Goal: Task Accomplishment & Management: Manage account settings

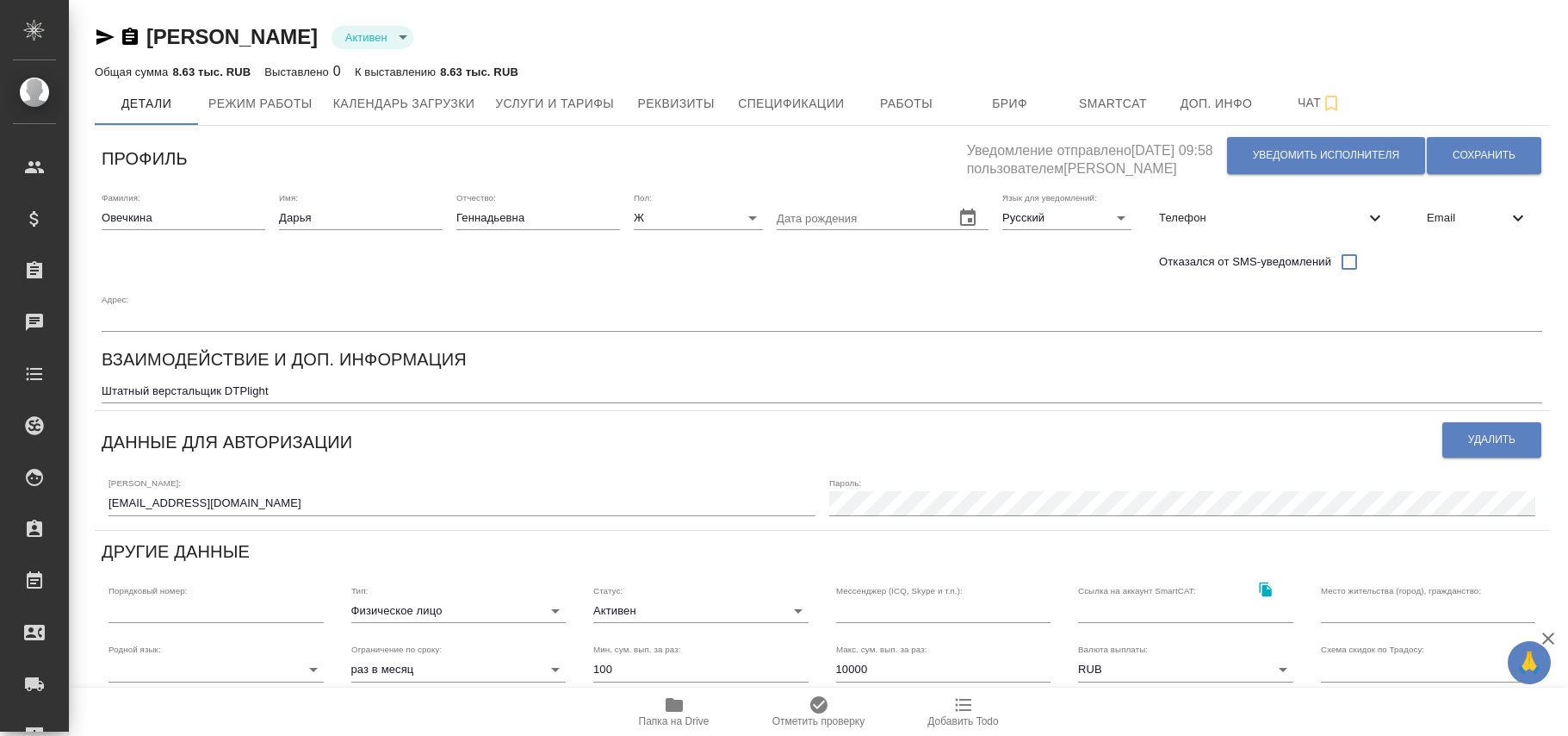
type input "DTPlight"
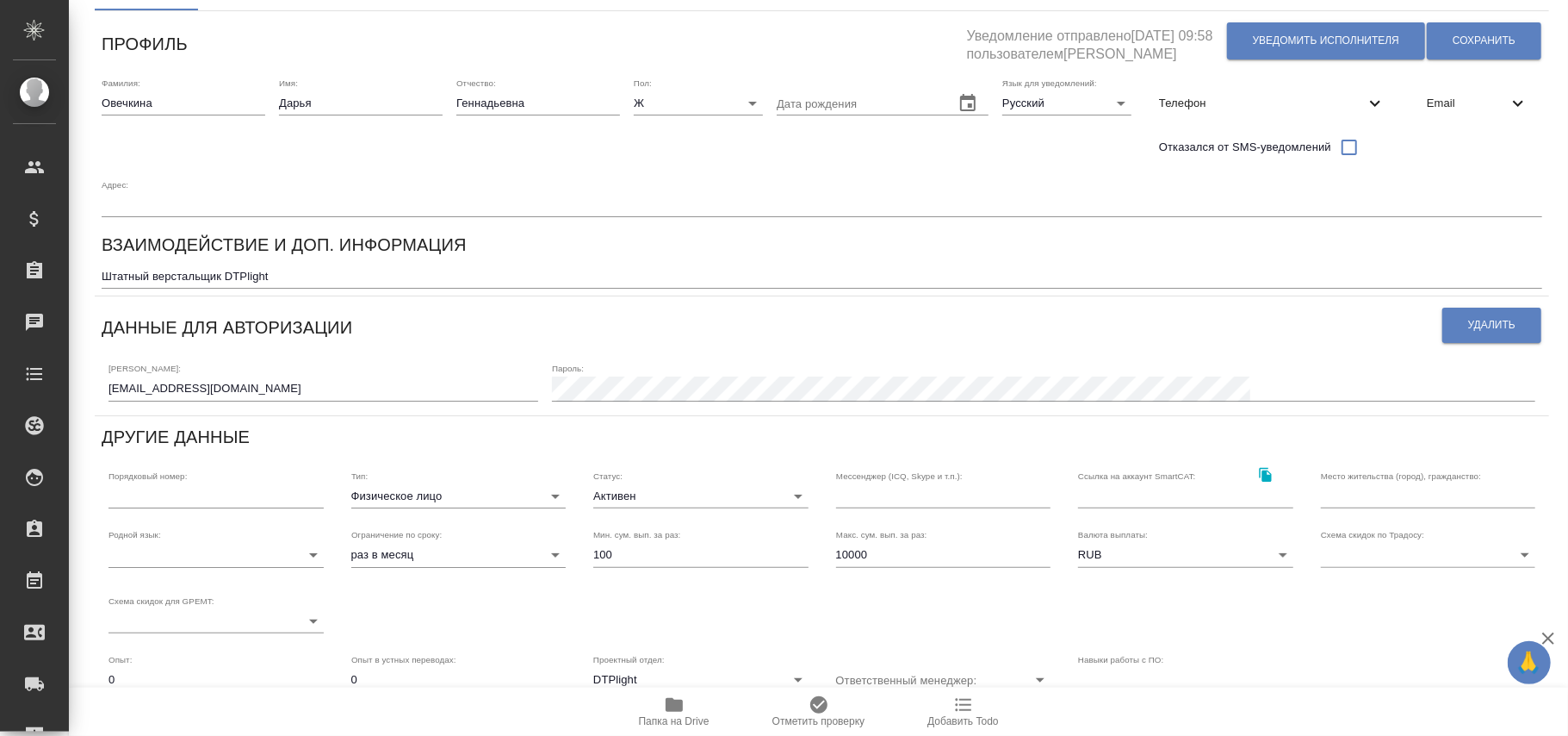
click at [109, 383] on input "d.ovechkina1@awatera.com" at bounding box center [324, 388] width 430 height 24
click at [1479, 48] on button "Сохранить" at bounding box center [1484, 40] width 114 height 37
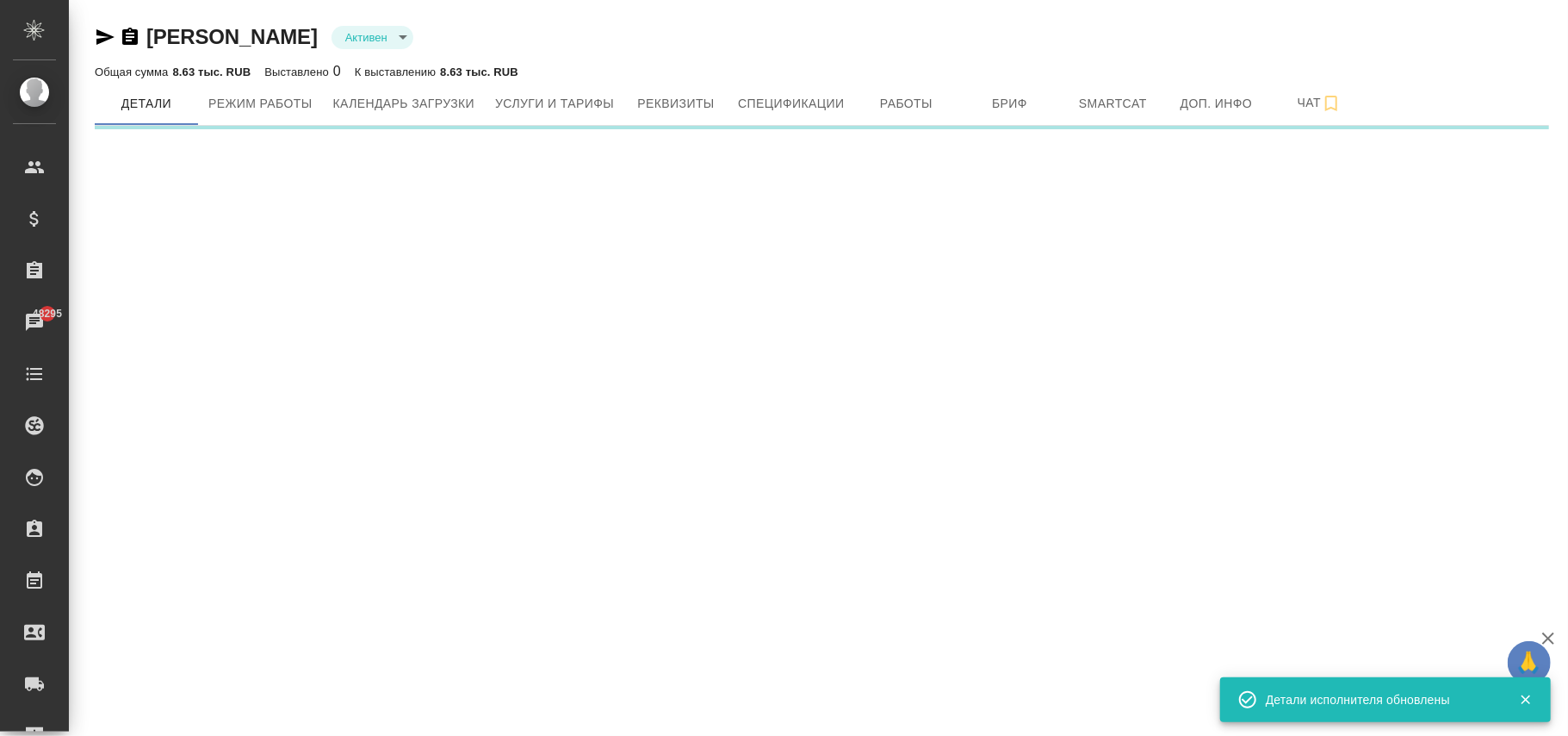
scroll to position [0, 0]
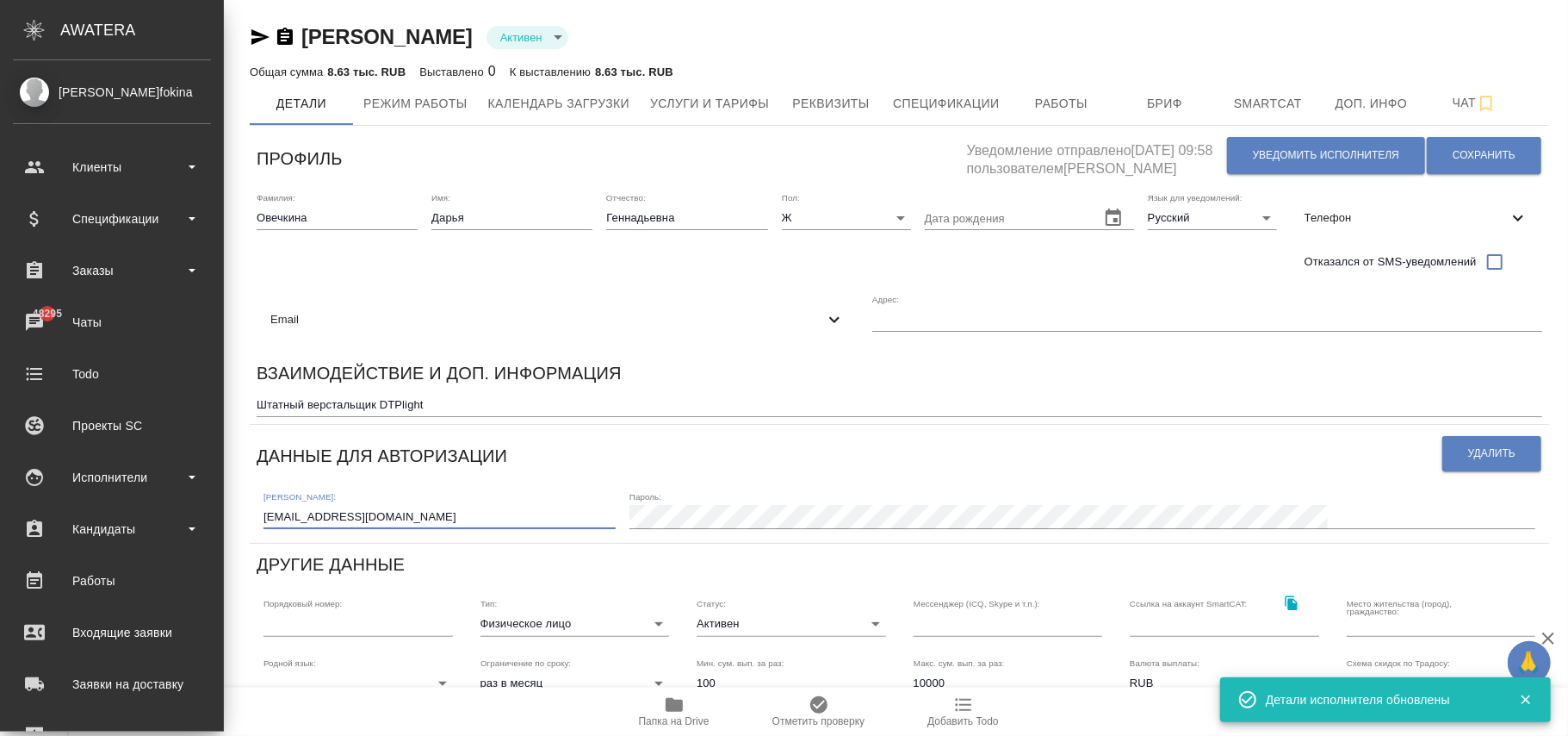
drag, startPoint x: 284, startPoint y: 504, endPoint x: 195, endPoint y: 519, distance: 90.3
click at [19, 500] on div ".cls-1 fill:#fff; AWATERA Фокина Наталья n.fokina Клиенты Спецификации Заказы 4…" at bounding box center [784, 368] width 1568 height 736
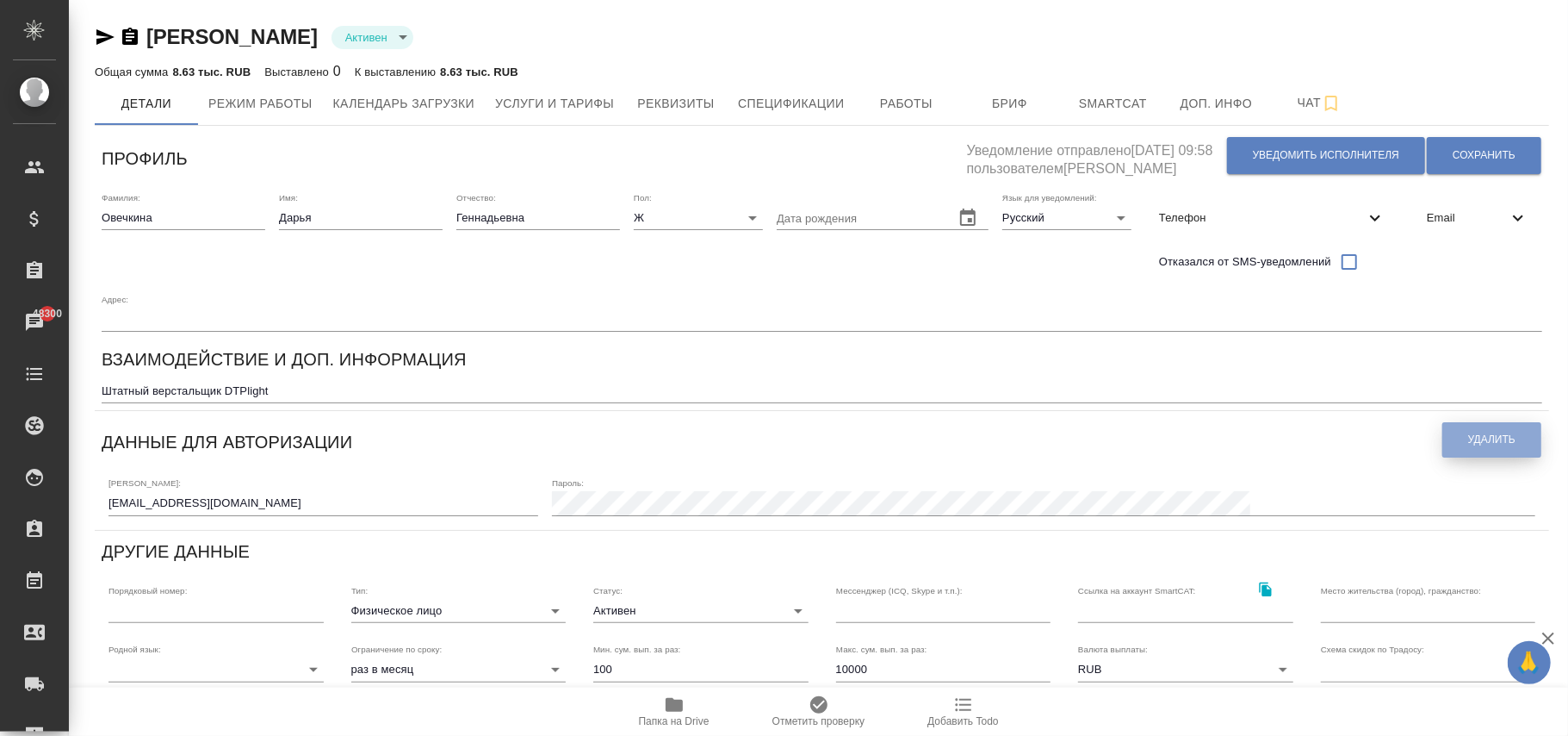
click at [1469, 439] on span "Удалить" at bounding box center [1492, 439] width 48 height 15
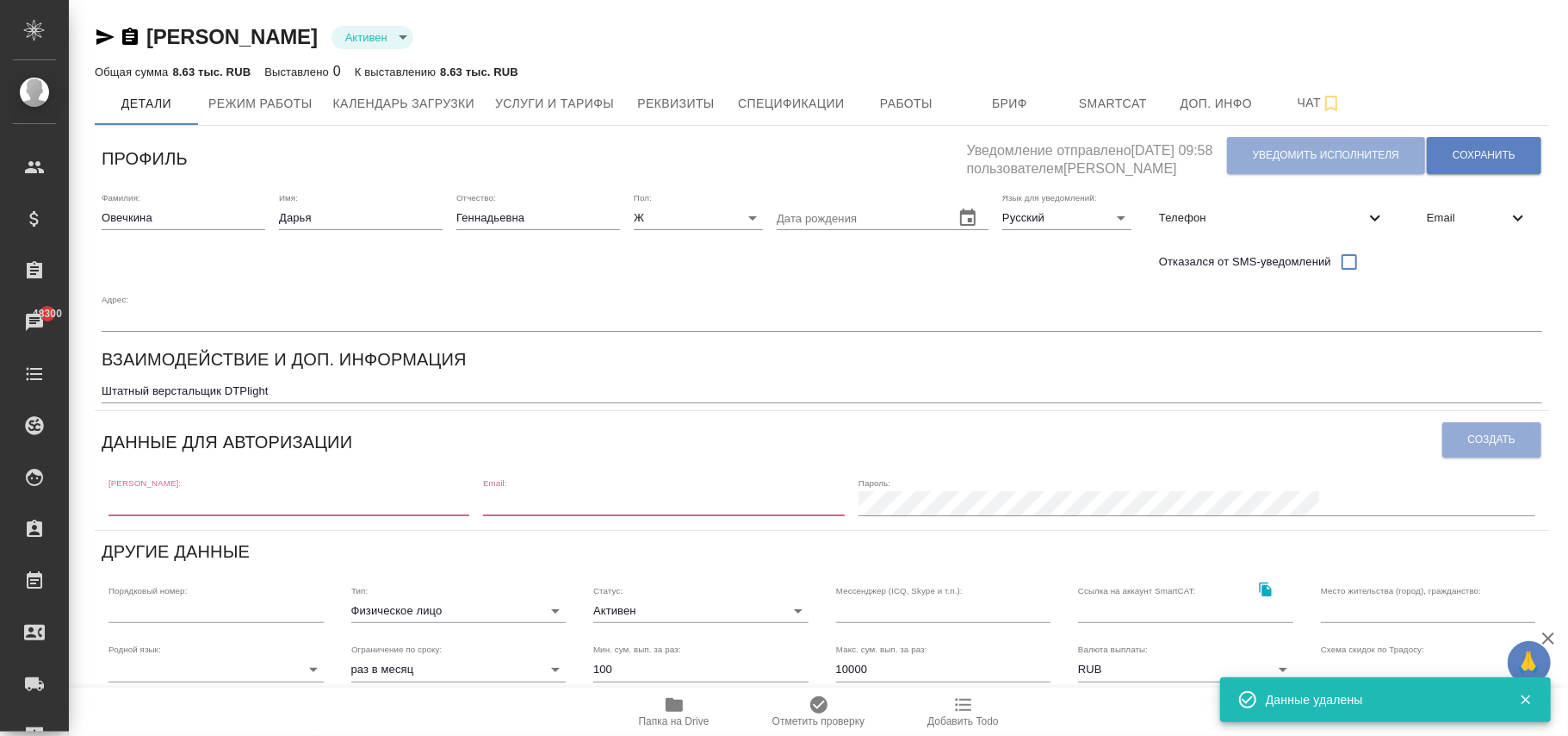
click at [655, 507] on input "email" at bounding box center [663, 503] width 360 height 24
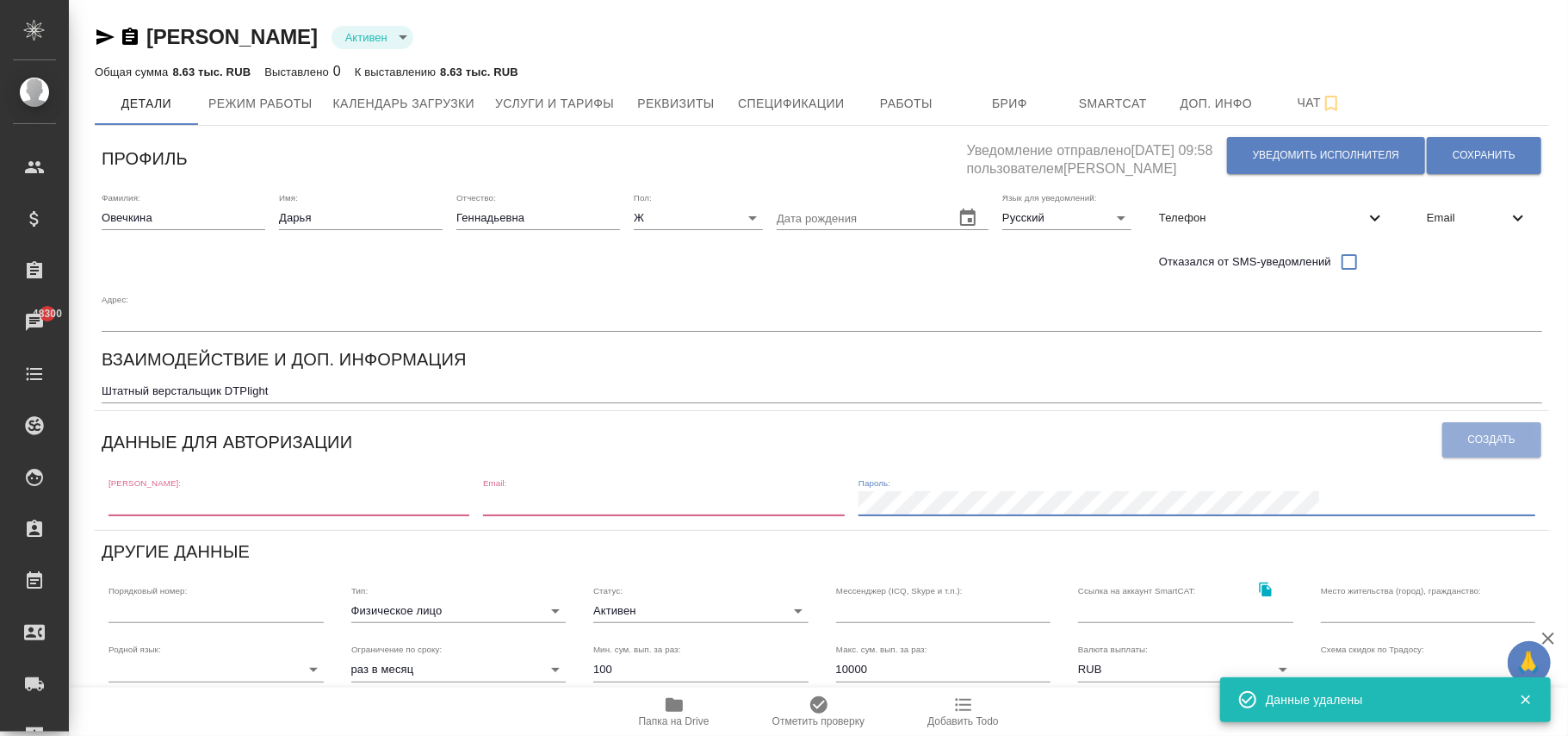
click at [150, 504] on input "text" at bounding box center [289, 503] width 360 height 24
paste input "d.ovechkina@awatera.com"
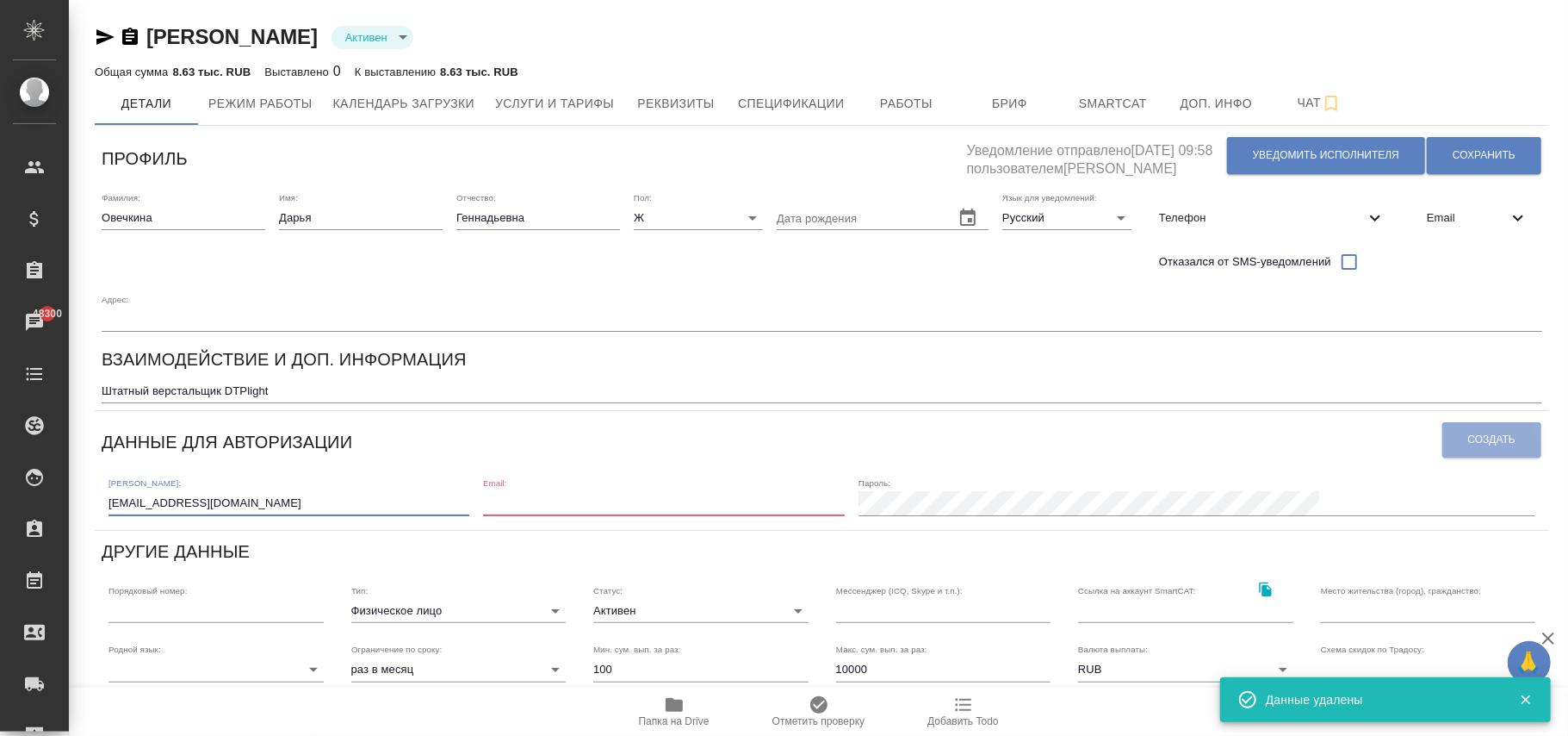
type input "d.ovechkina@awatera.com"
click at [644, 501] on input "email" at bounding box center [663, 503] width 360 height 24
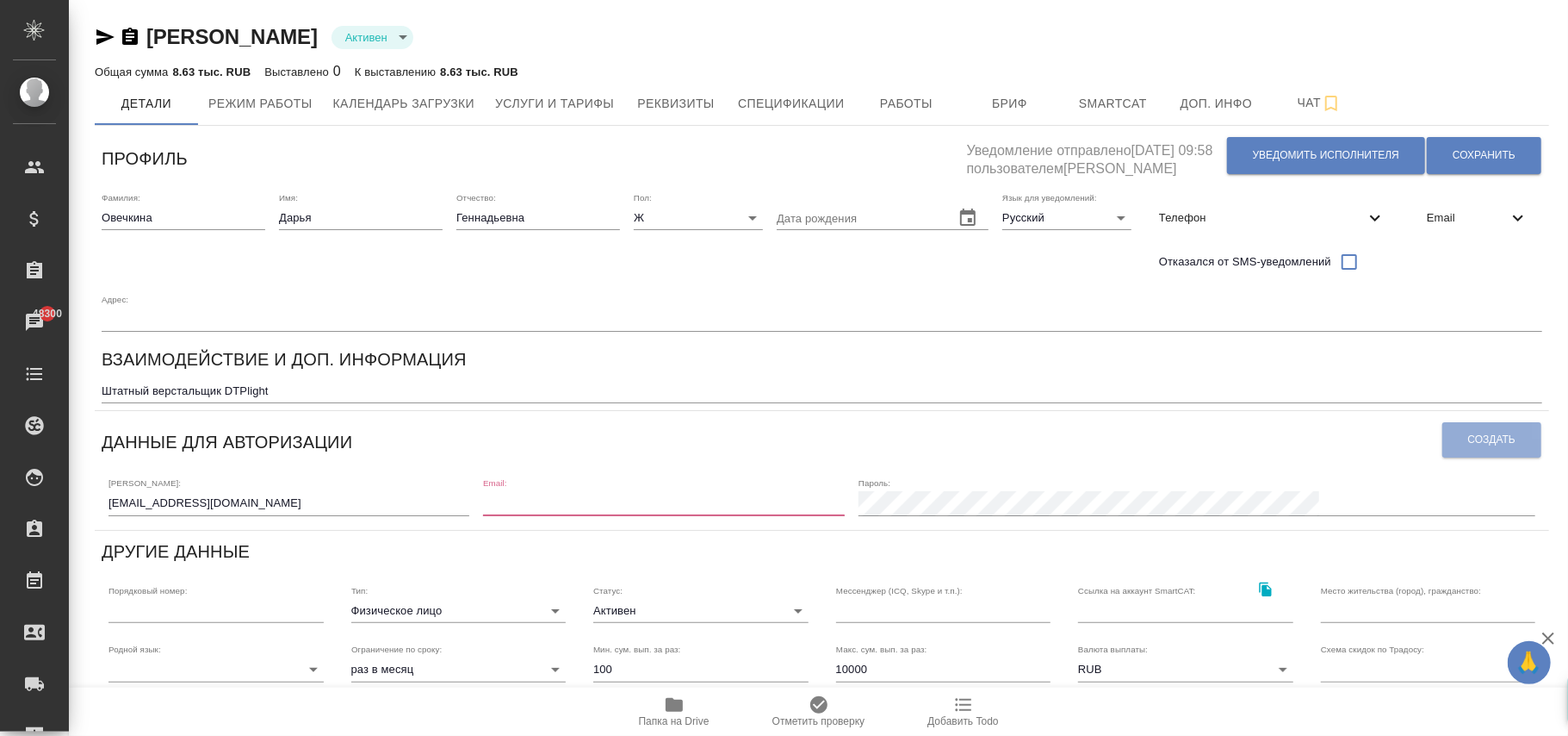
paste input "d.ovechkina@awatera.com"
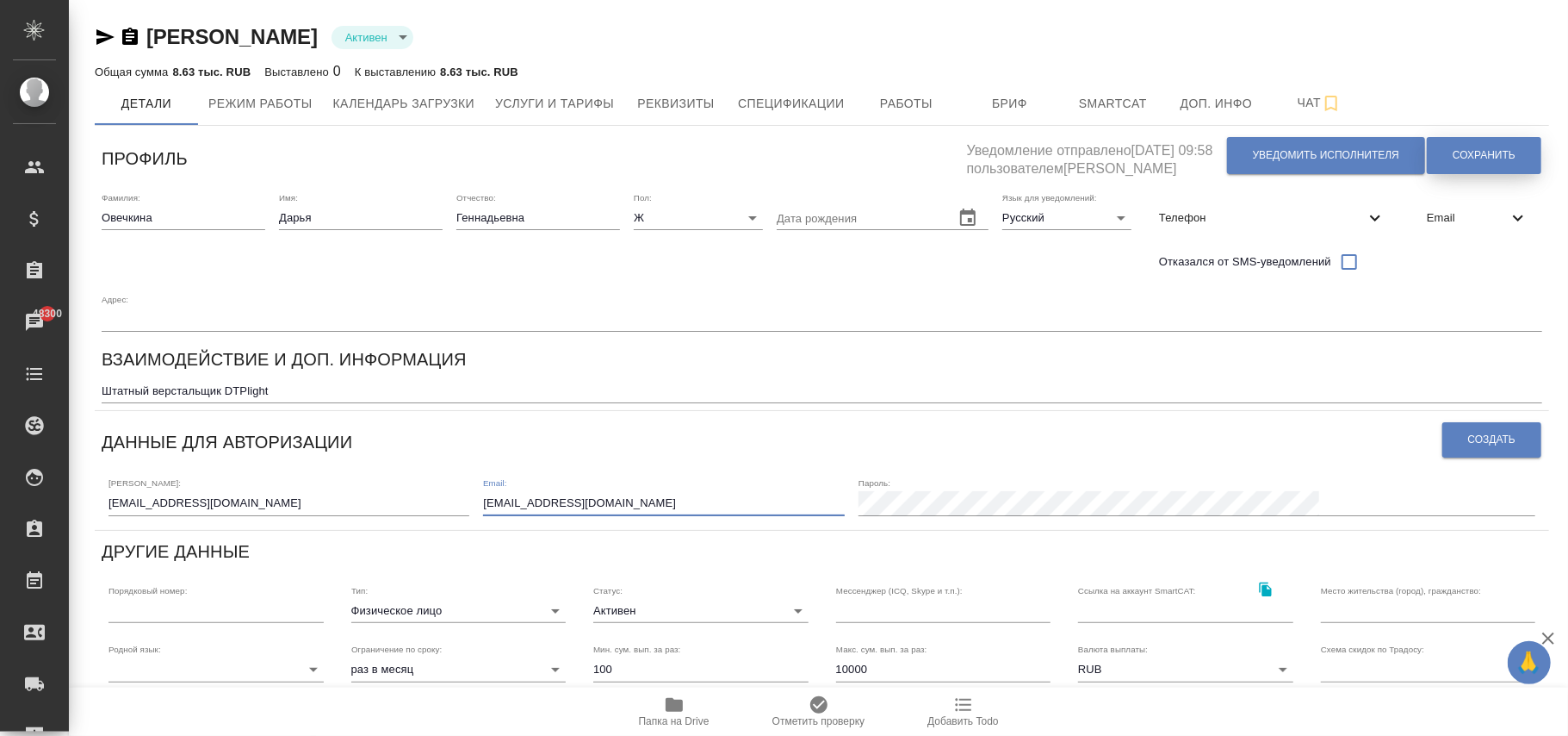
type input "d.ovechkina@awatera.com"
drag, startPoint x: 1490, startPoint y: 152, endPoint x: 1281, endPoint y: 393, distance: 319.0
click at [1211, 359] on div "Профиль Уведомление отправлено 13.10.2025, 09:58 пользователем Semenets Irina У…" at bounding box center [821, 592] width 1455 height 919
click at [1468, 436] on span "Создать" at bounding box center [1492, 439] width 48 height 15
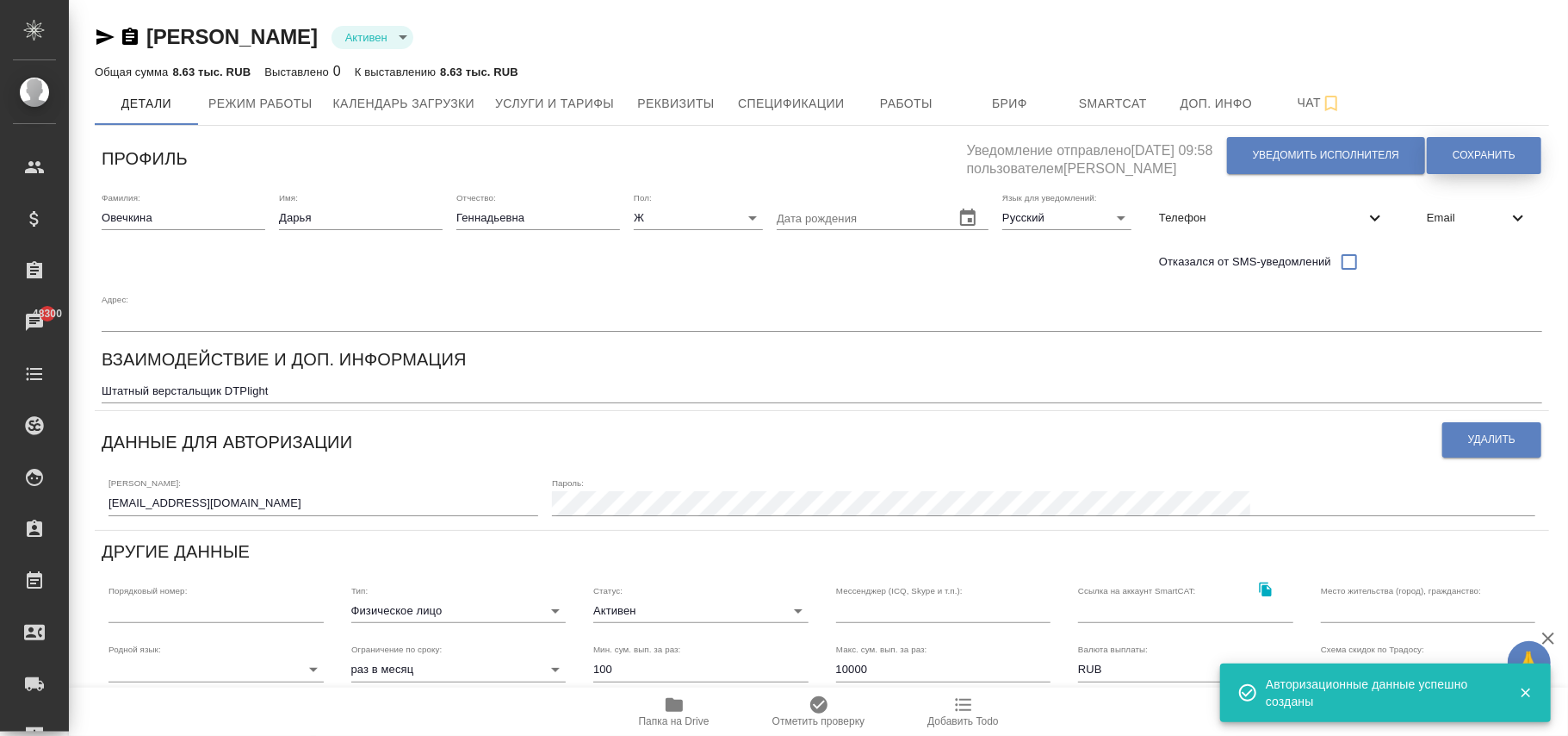
click at [1485, 158] on span "Сохранить" at bounding box center [1483, 155] width 63 height 15
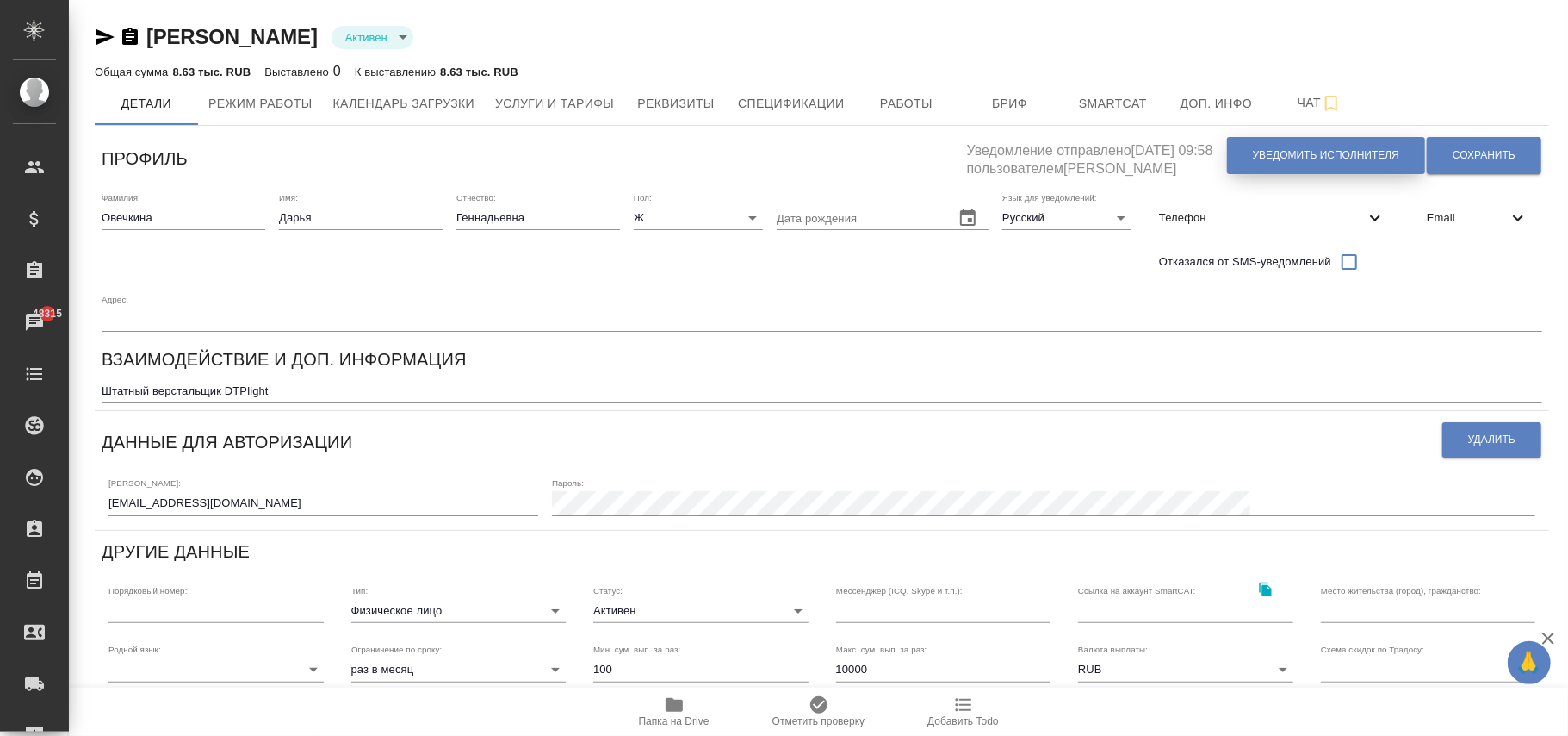
drag, startPoint x: 1352, startPoint y: 155, endPoint x: 1312, endPoint y: 208, distance: 66.4
click at [1351, 156] on span "Уведомить исполнителя" at bounding box center [1326, 155] width 146 height 15
type textarea "Добрый день, Дарья! Ознакомиться с подробной информацией по выполненным работам…"
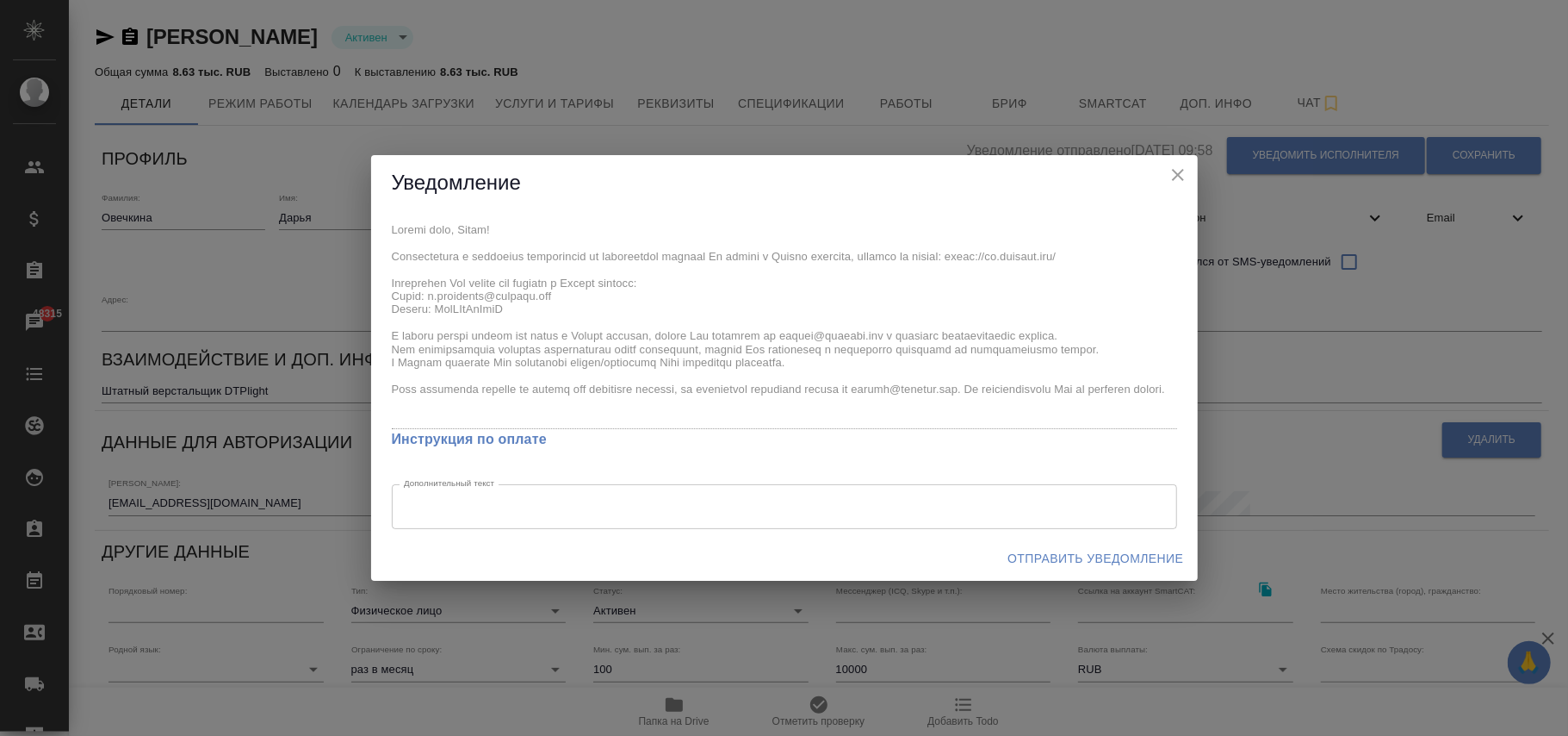
click at [1090, 553] on span "Отправить уведомление" at bounding box center [1095, 559] width 175 height 22
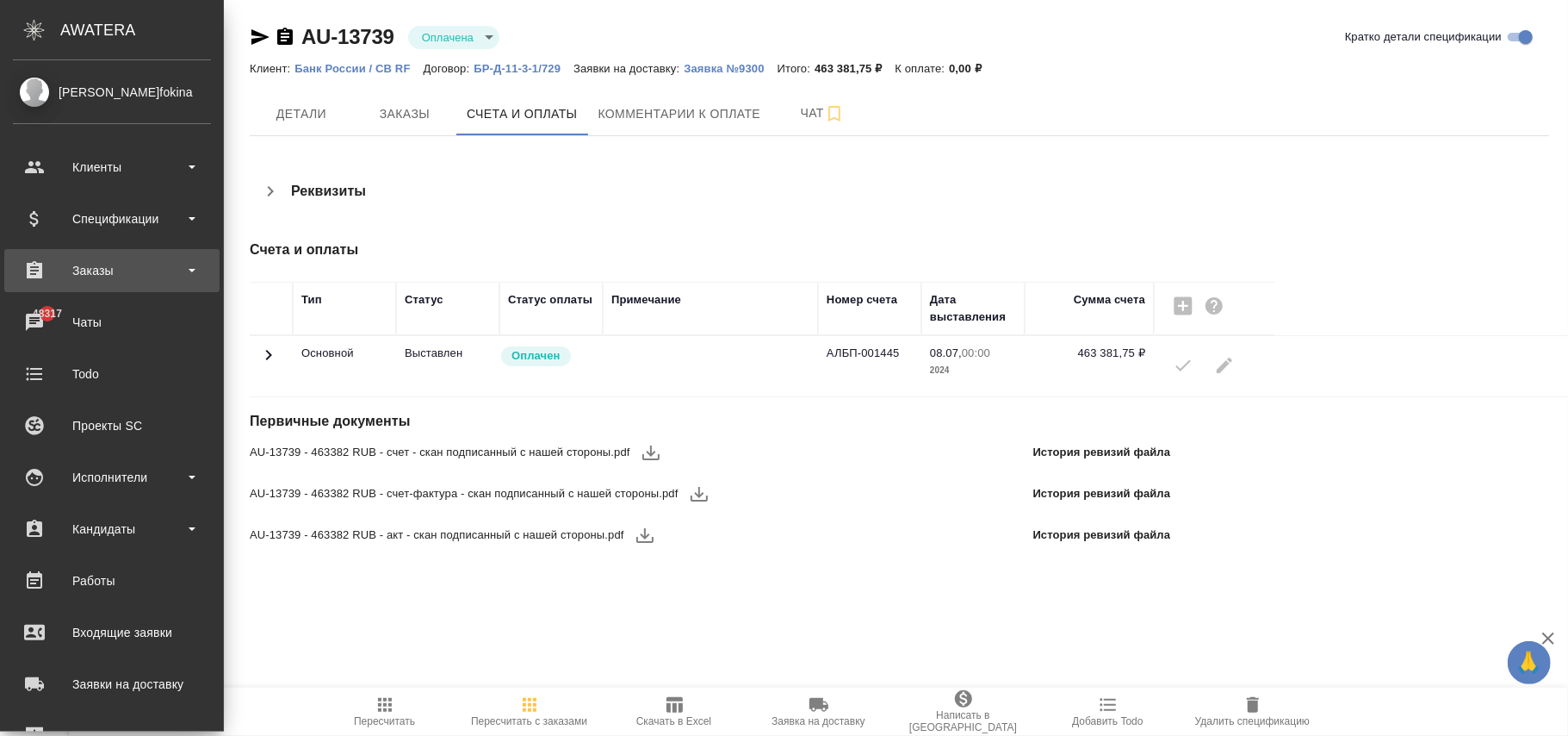
click at [114, 271] on div "Заказы" at bounding box center [112, 271] width 198 height 26
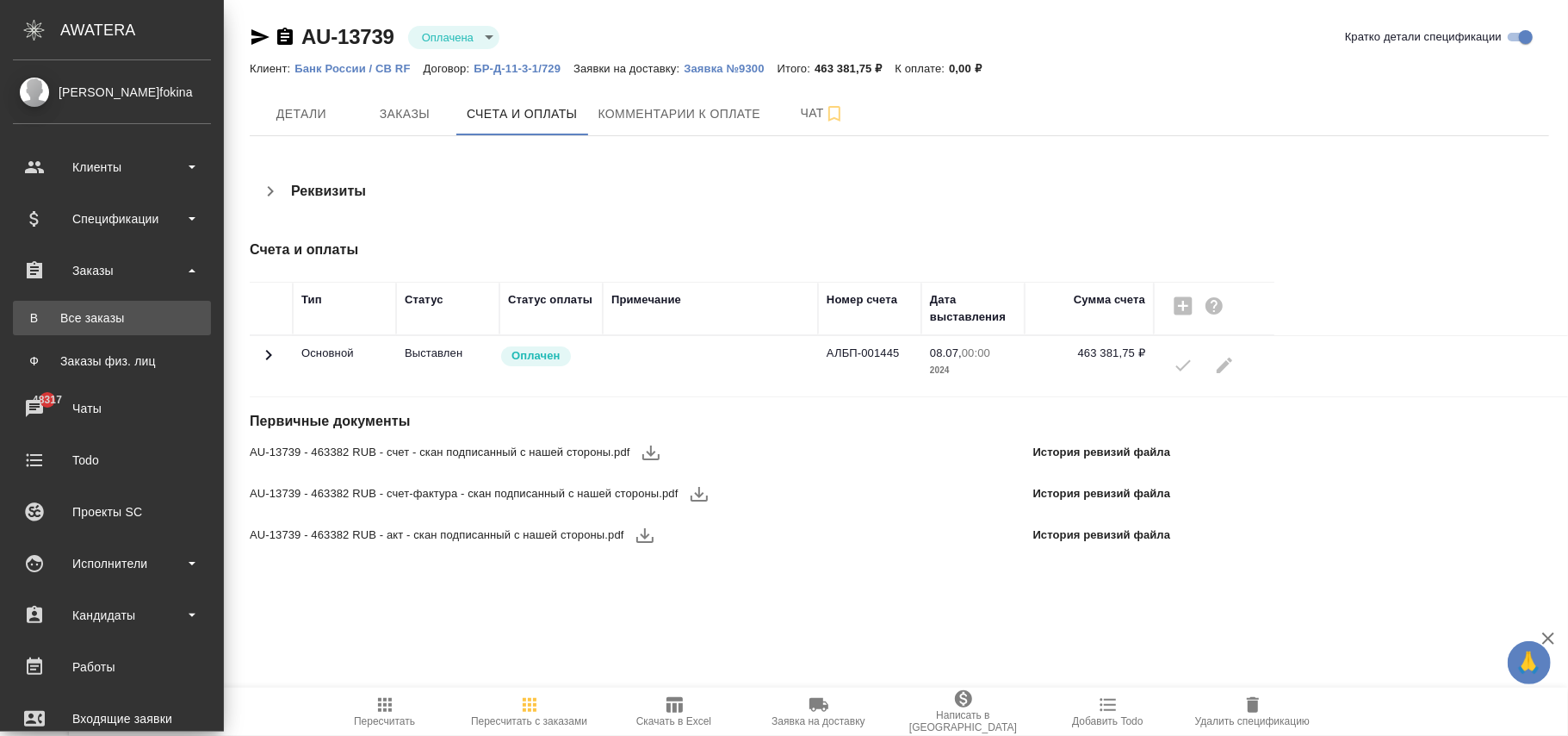
click at [87, 317] on div "Все заказы" at bounding box center [112, 318] width 181 height 17
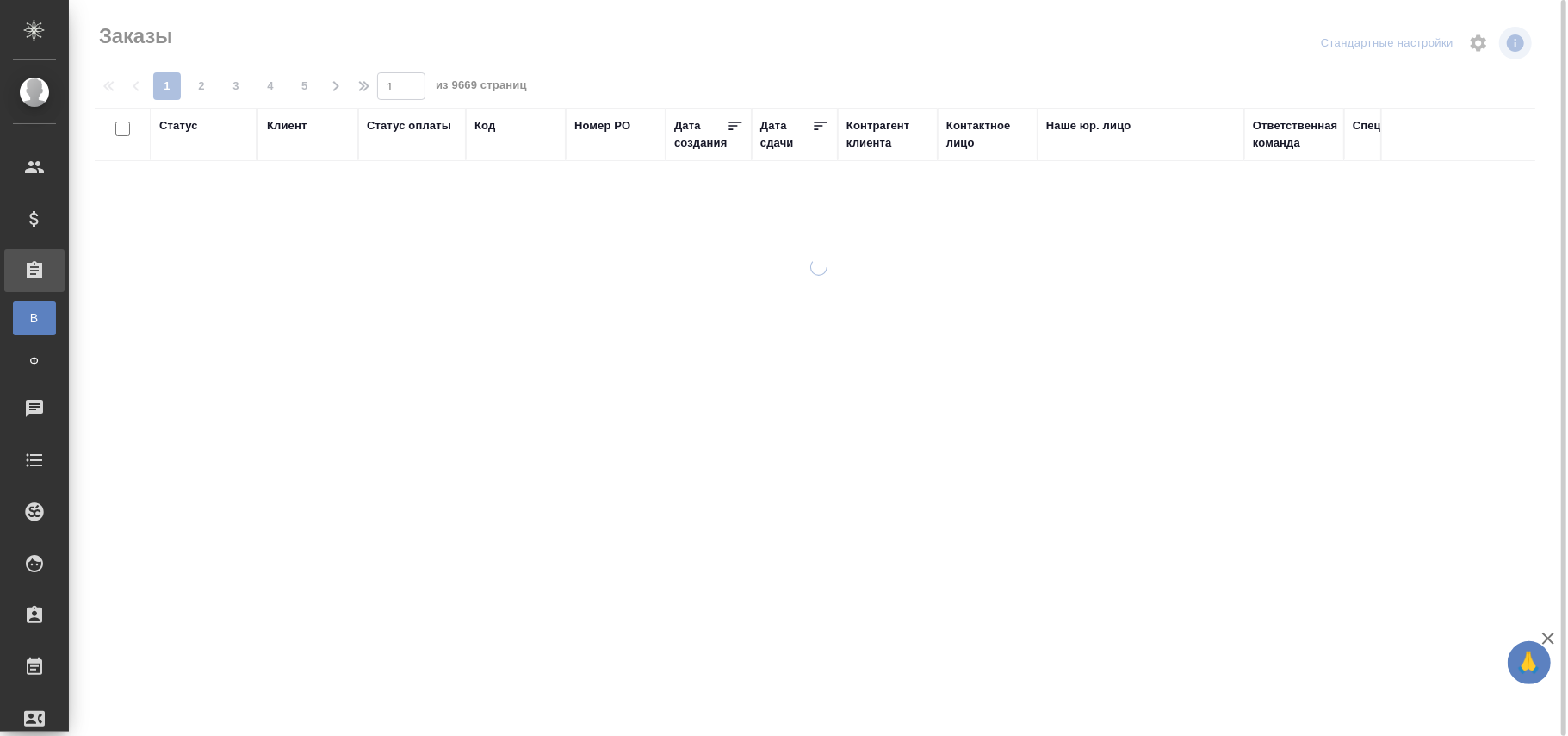
click at [491, 127] on div "Код" at bounding box center [485, 125] width 21 height 17
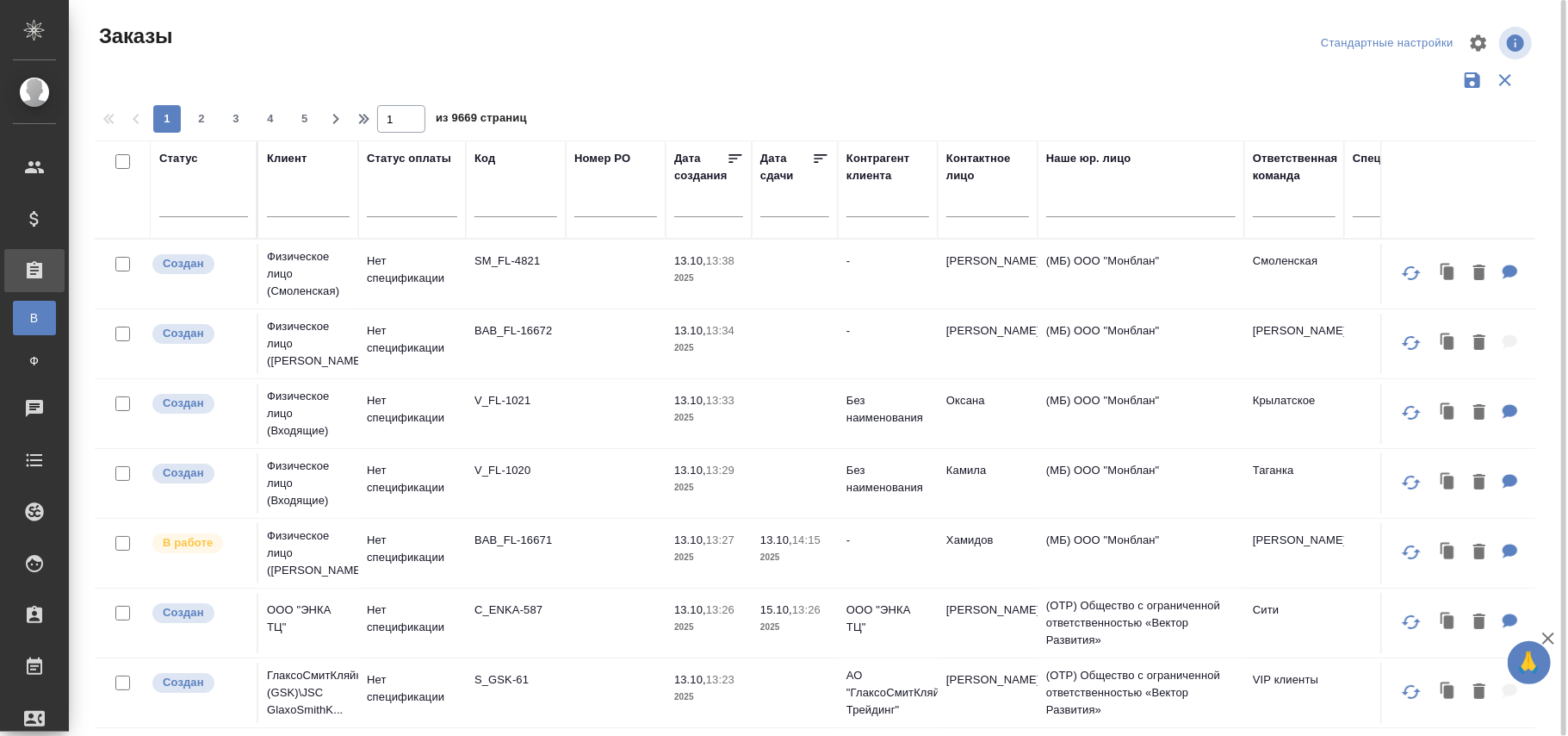
click at [488, 127] on span "из 9669 страниц" at bounding box center [482, 120] width 92 height 25
click at [525, 197] on input "text" at bounding box center [516, 206] width 83 height 22
click at [510, 205] on input "text" at bounding box center [516, 206] width 83 height 22
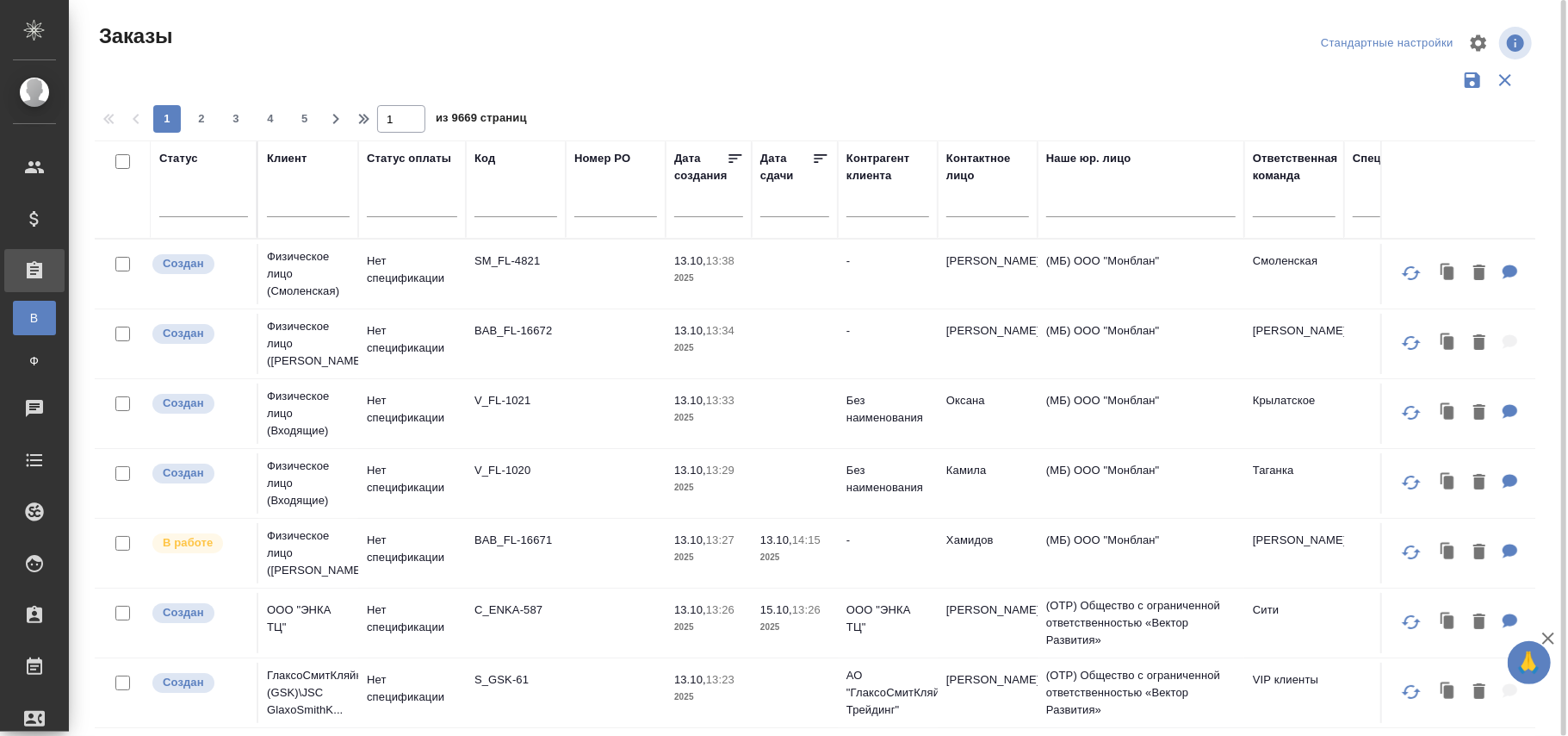
click at [510, 205] on input "text" at bounding box center [516, 206] width 83 height 22
click at [511, 214] on input "text" at bounding box center [516, 206] width 83 height 22
paste input "KZH_Abbottkz-269"
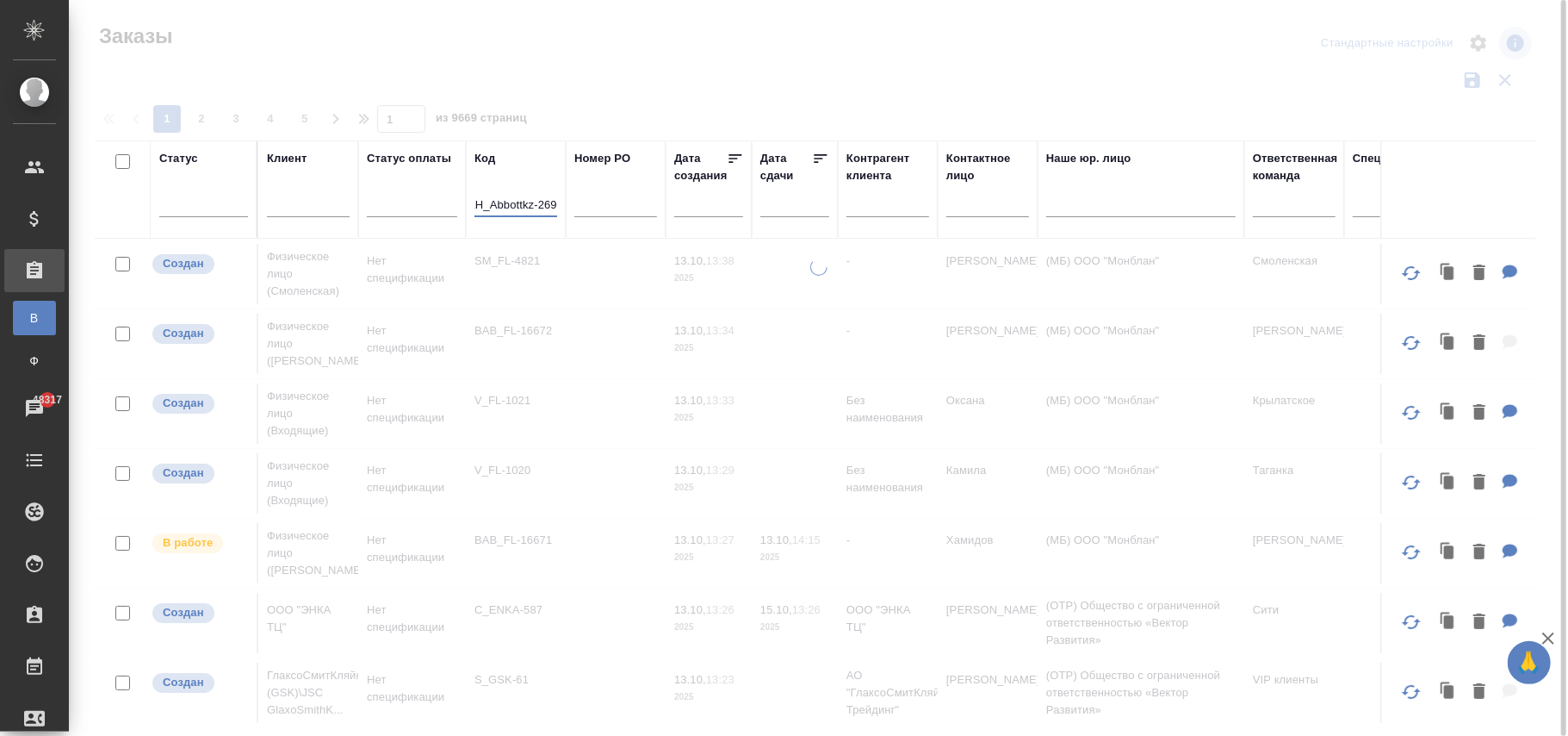
scroll to position [0, 14]
type input "KZH_Abbottkz-269"
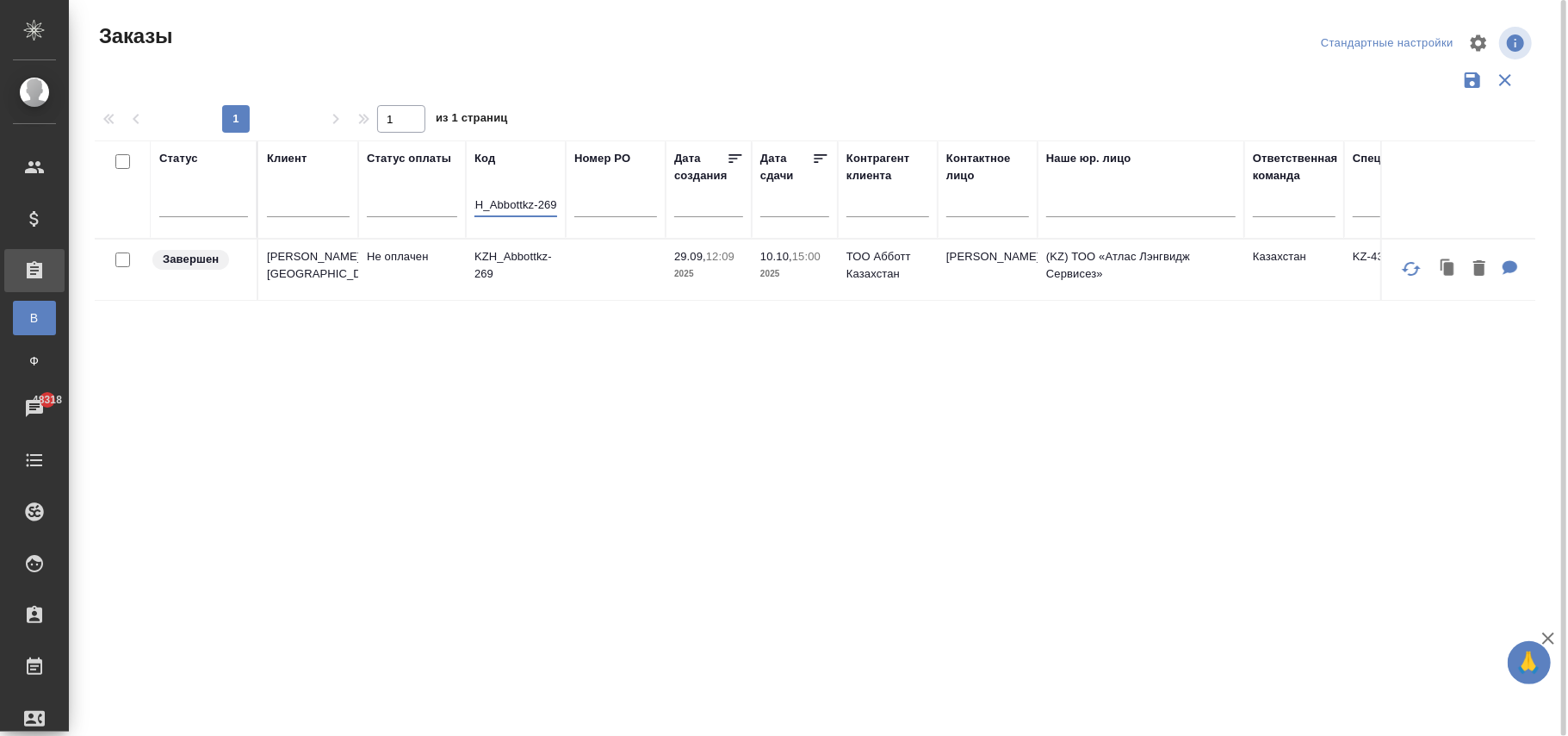
scroll to position [0, 0]
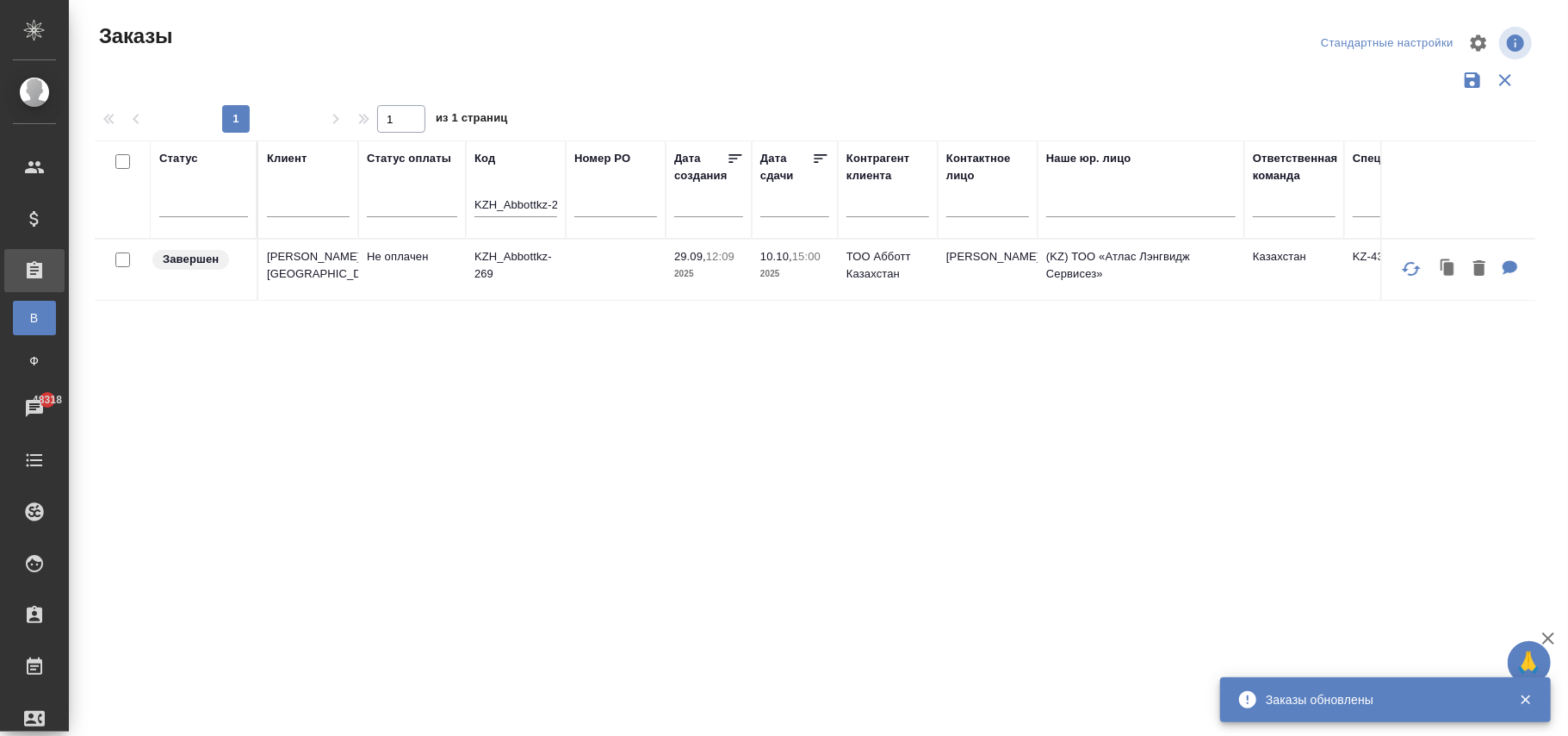
click at [569, 269] on td at bounding box center [615, 270] width 100 height 61
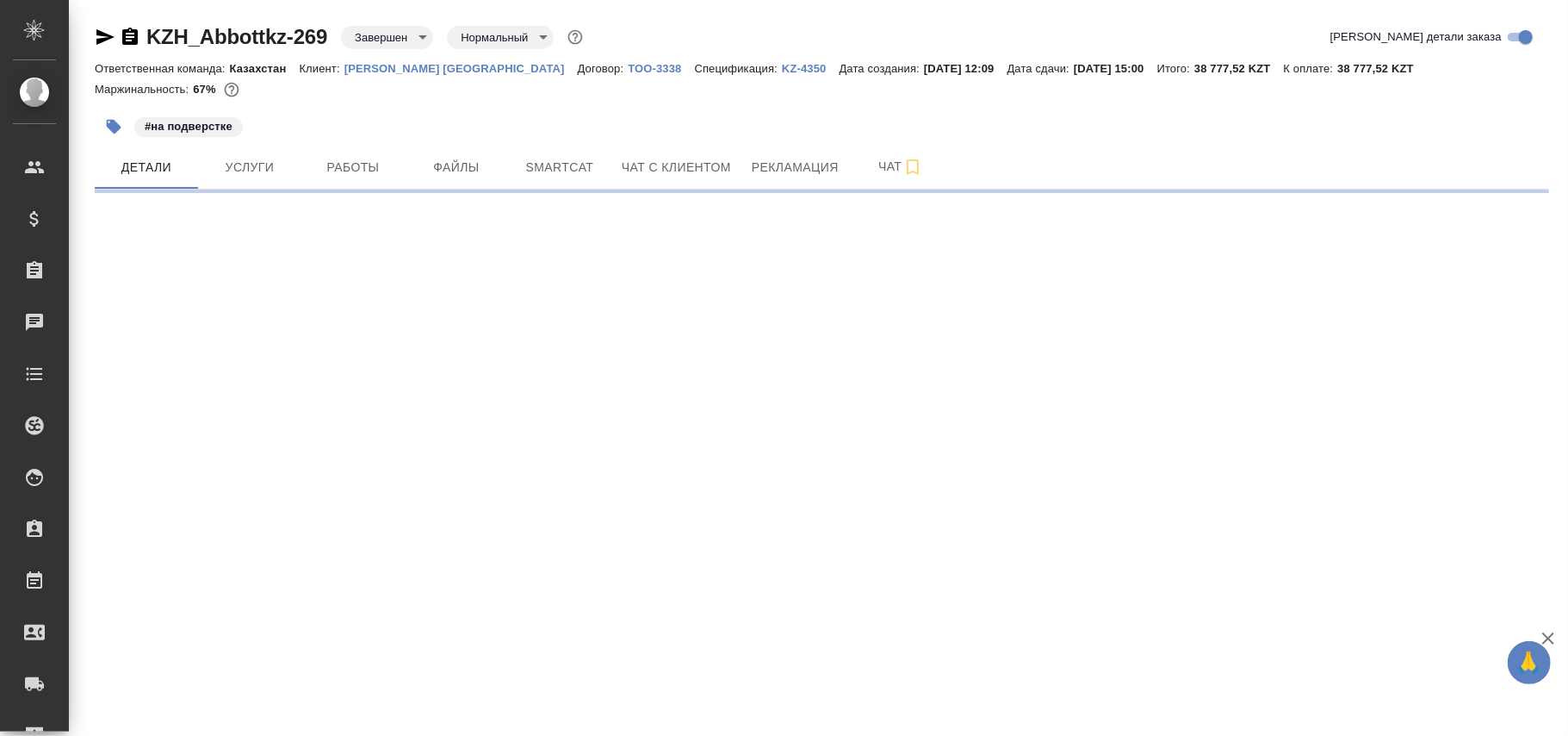
select select "RU"
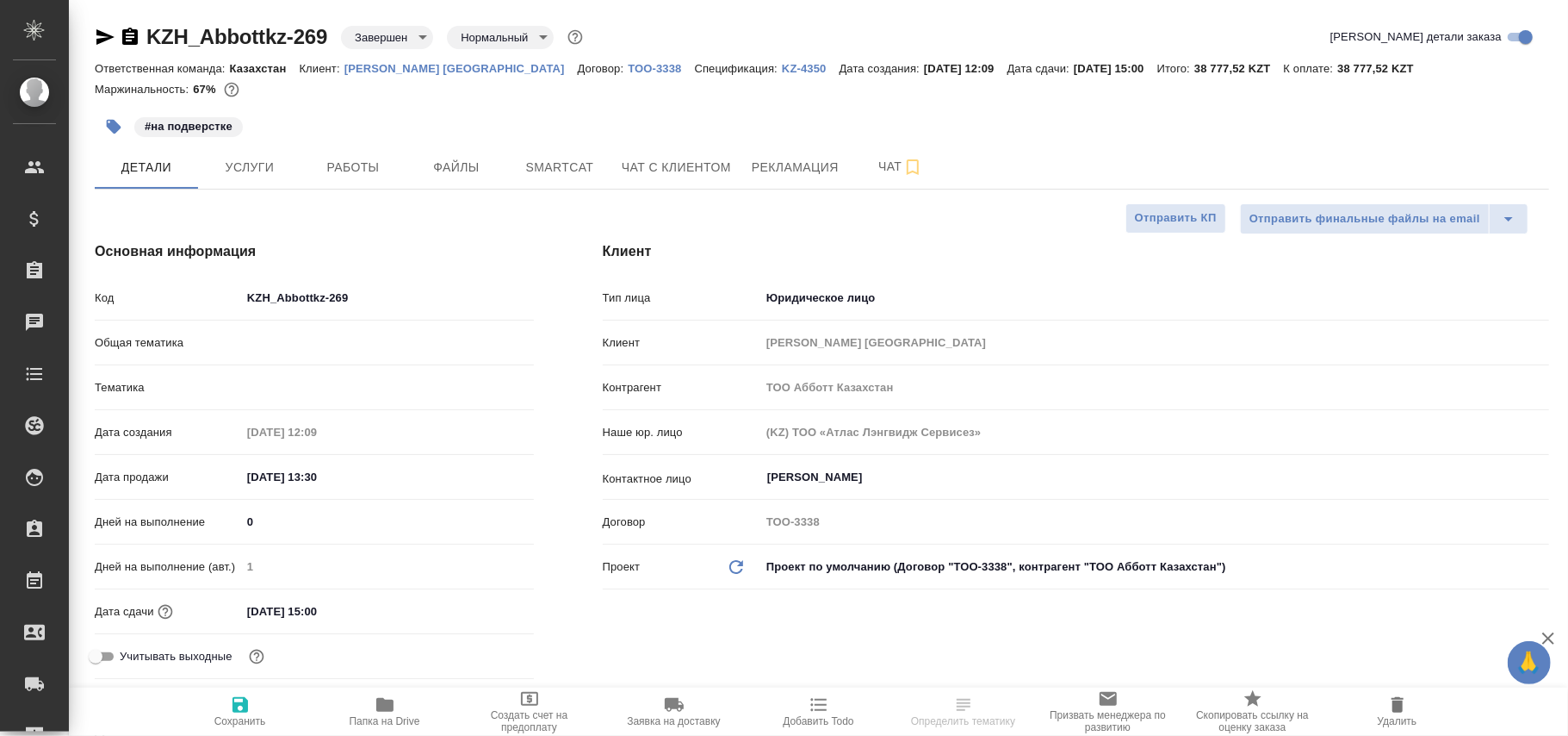
click at [389, 38] on body "🙏 .cls-1 fill:#fff; AWATERA Фокина Наталья n.fokina Клиенты Спецификации Заказы…" at bounding box center [784, 368] width 1568 height 736
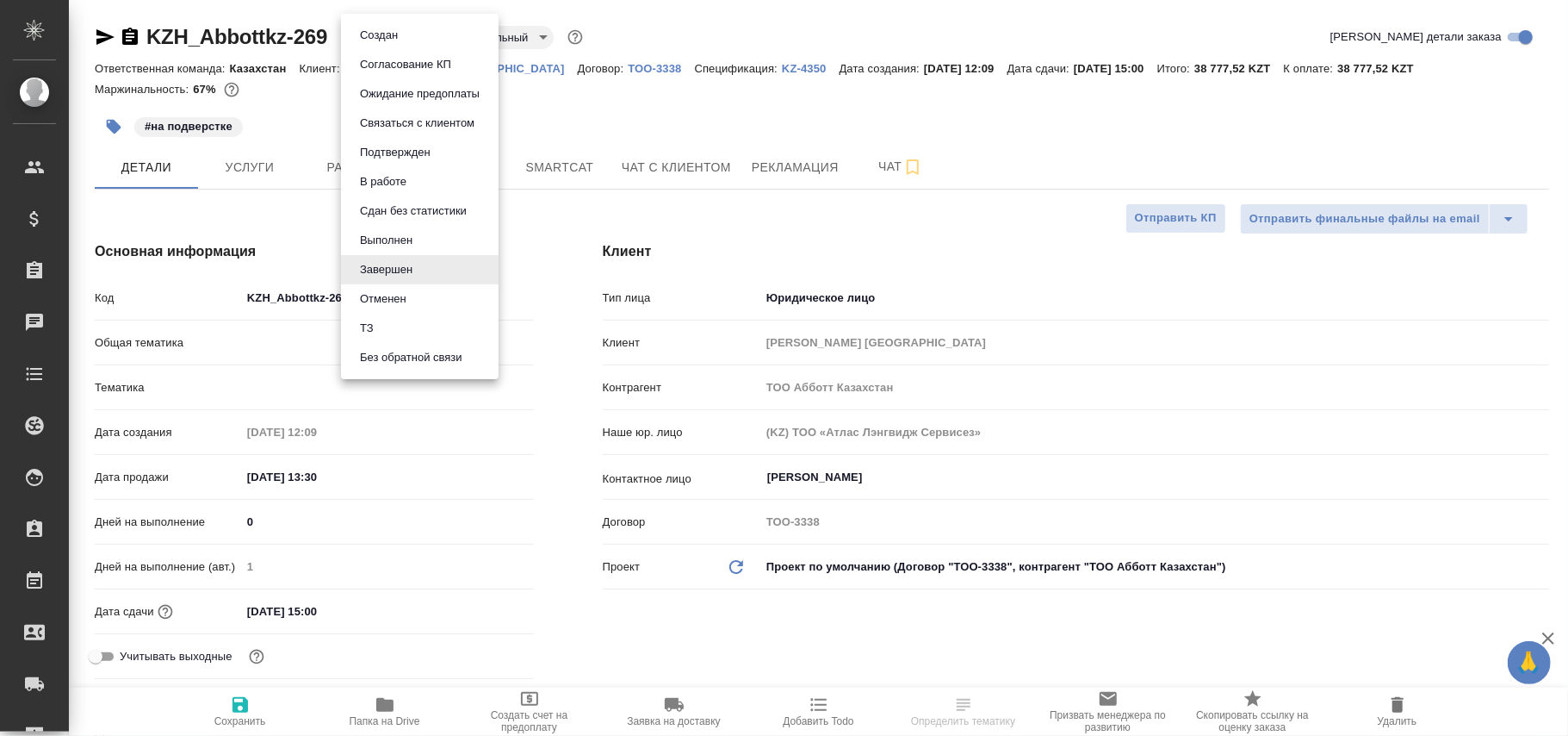
type textarea "x"
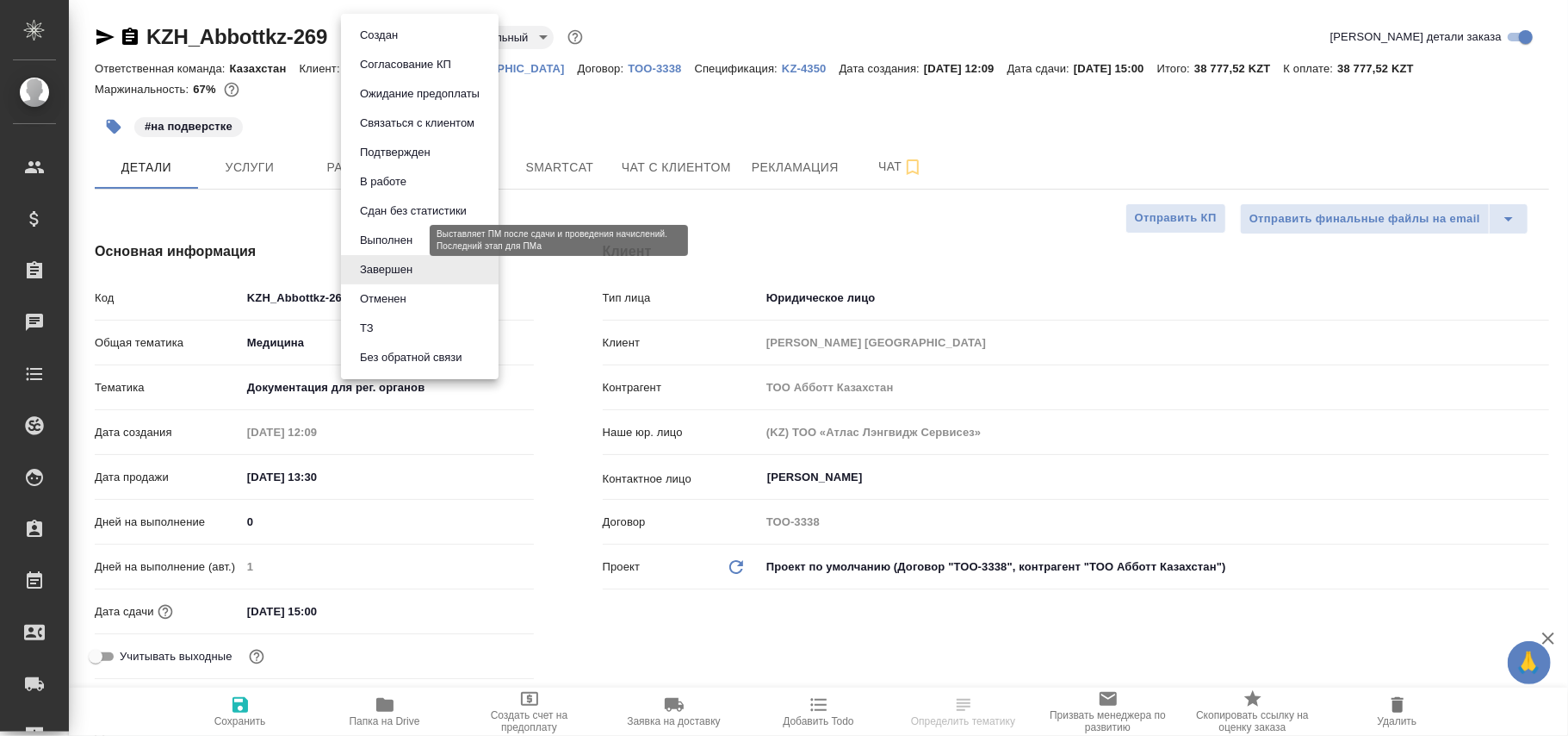
click at [400, 239] on button "Выполнен" at bounding box center [385, 240] width 63 height 19
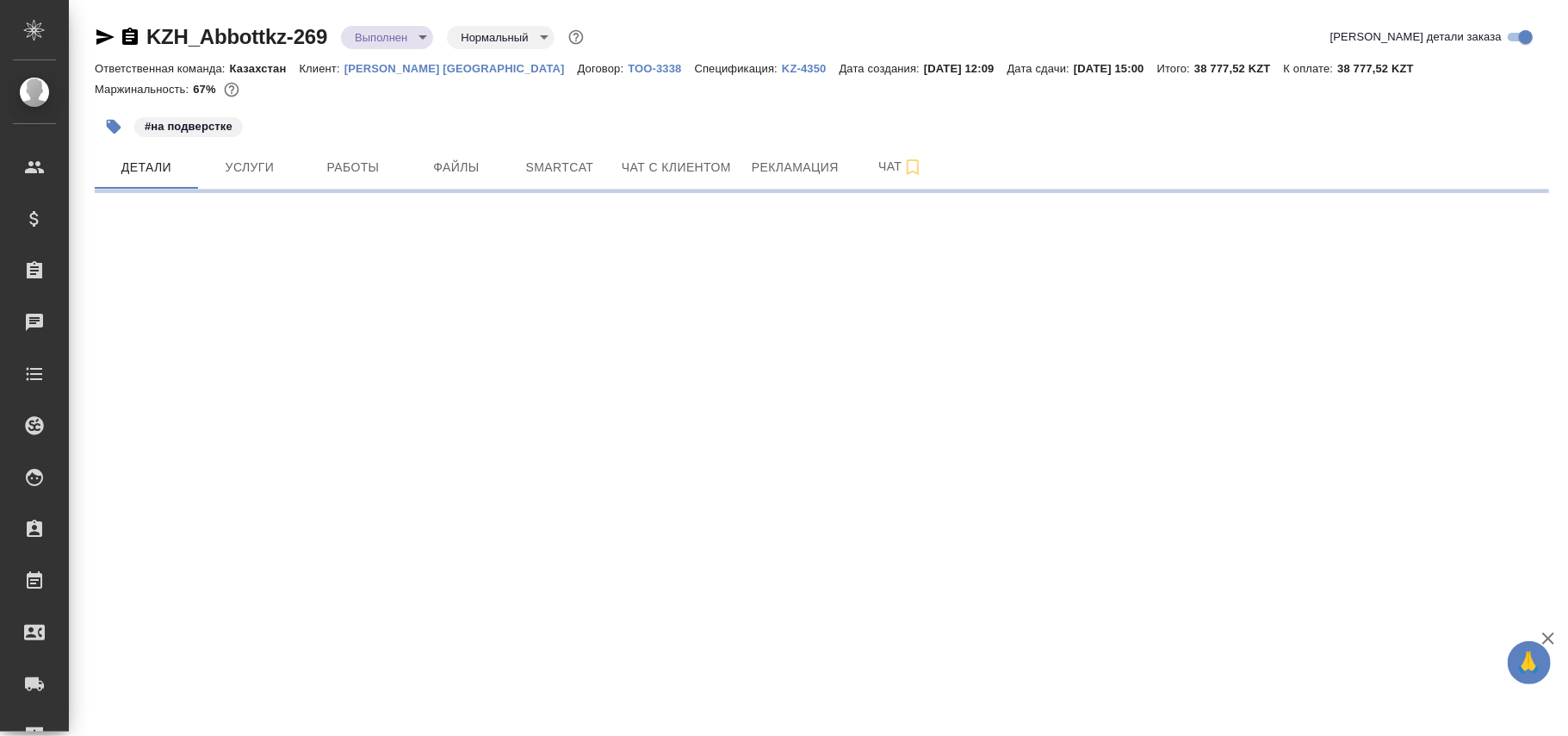
select select "RU"
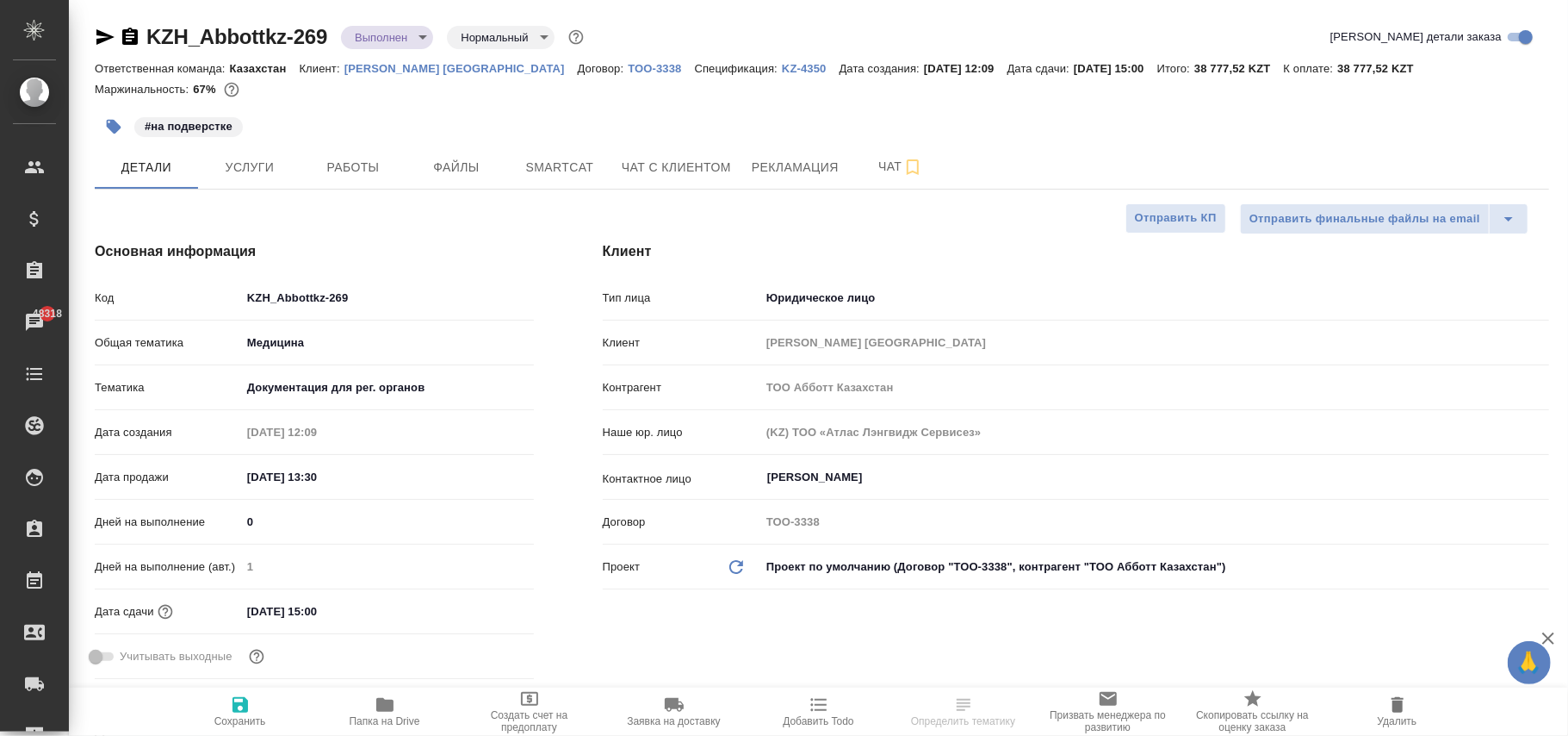
type textarea "x"
click at [233, 708] on icon "button" at bounding box center [241, 705] width 16 height 16
type textarea "x"
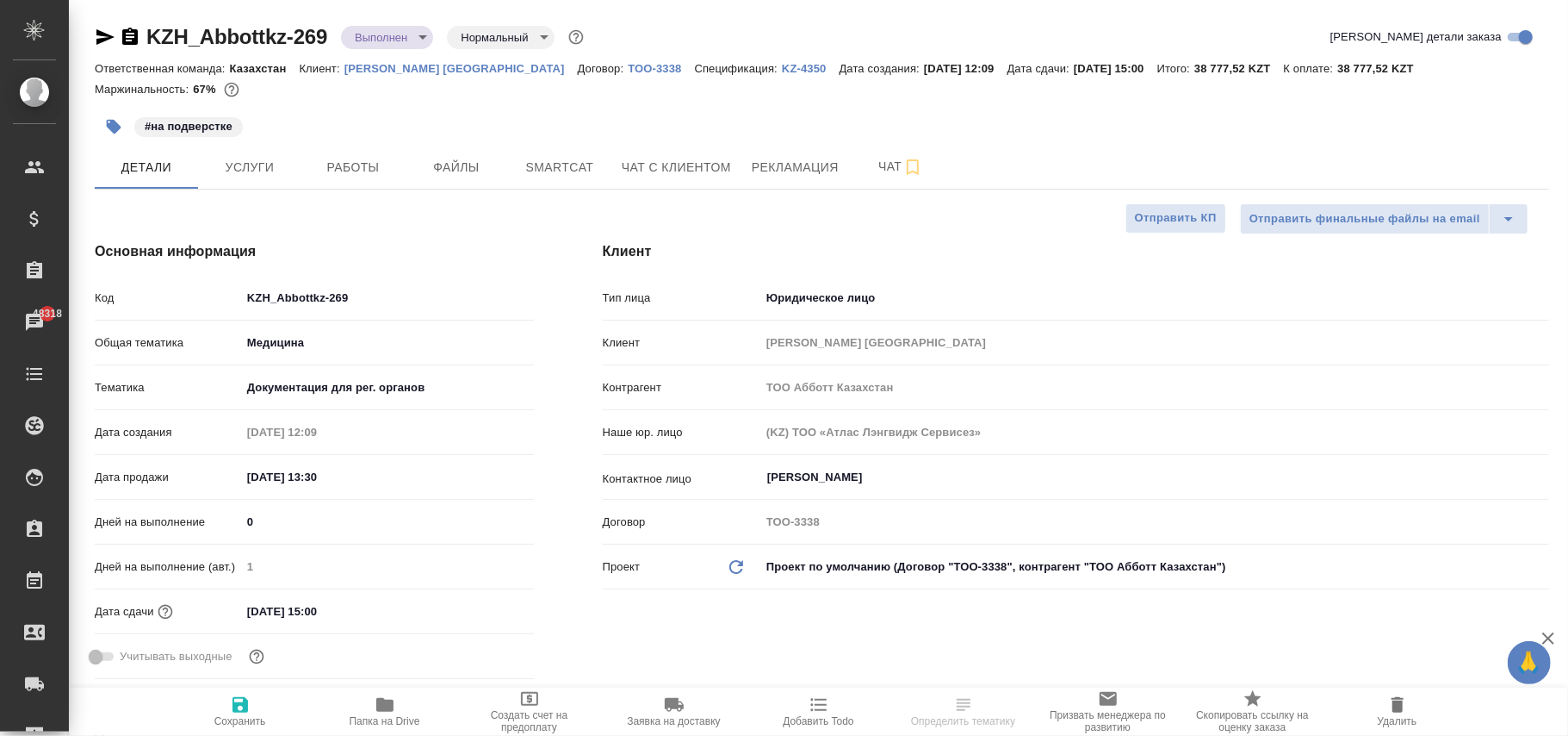
type textarea "x"
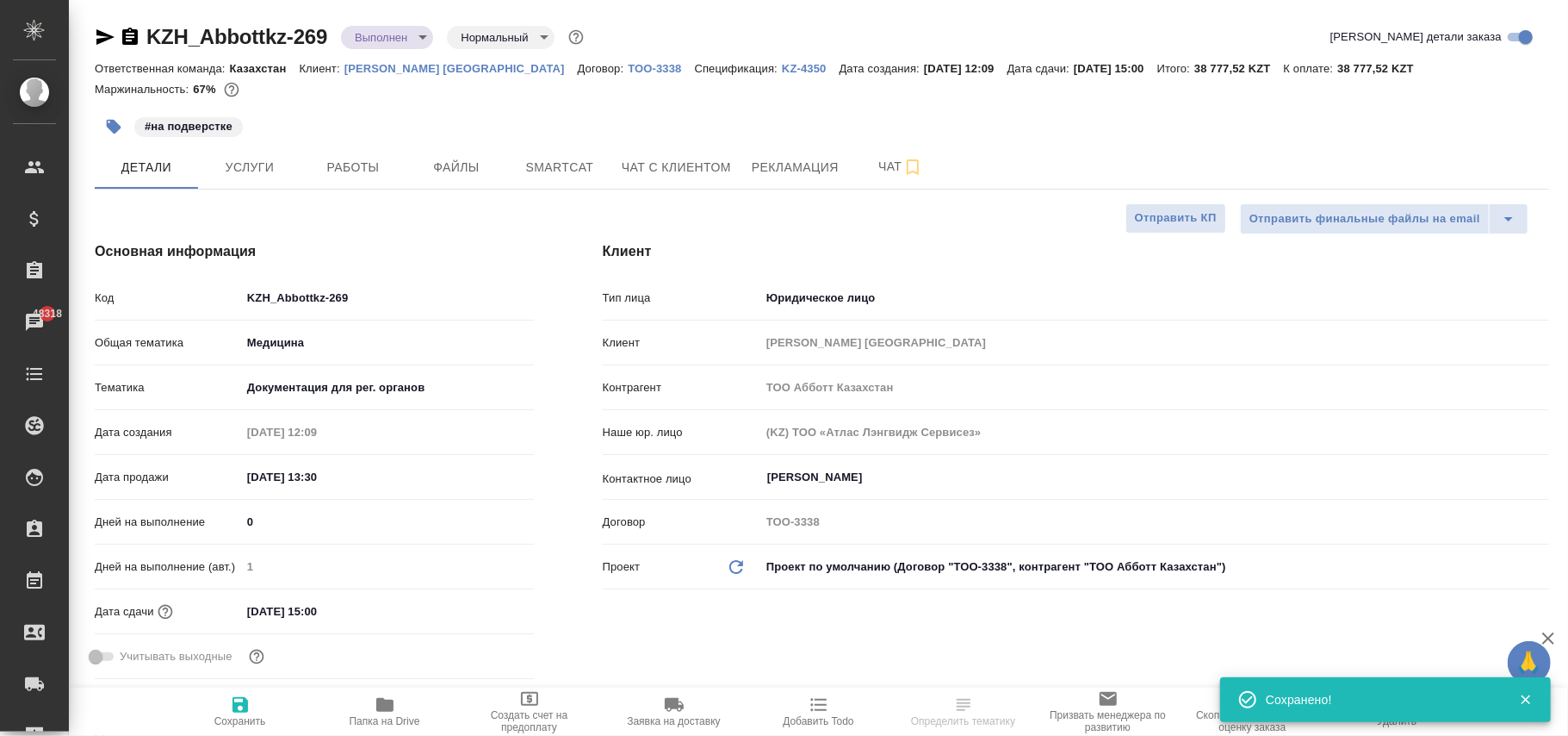
select select "RU"
type textarea "x"
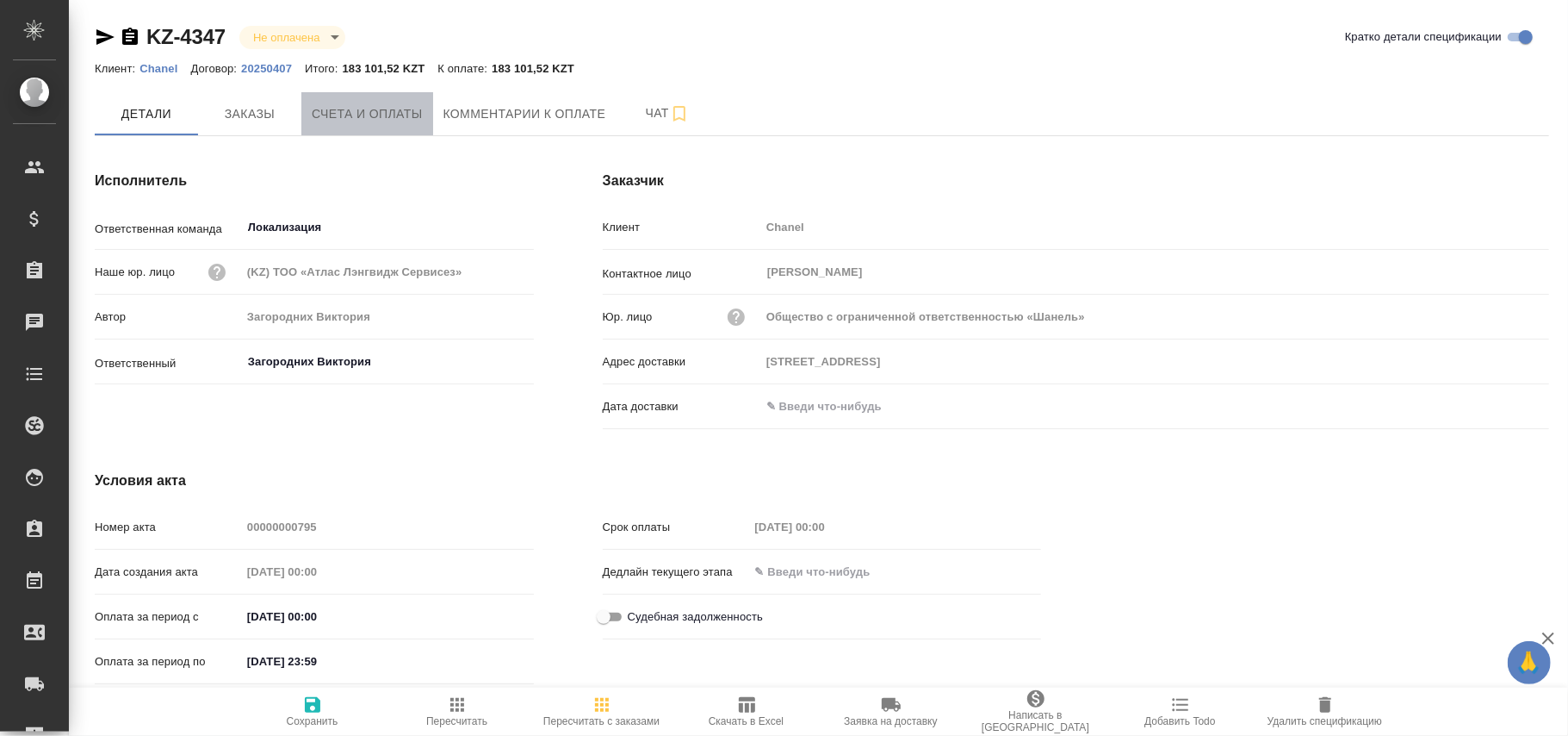
click at [384, 116] on span "Счета и оплаты" at bounding box center [367, 115] width 112 height 22
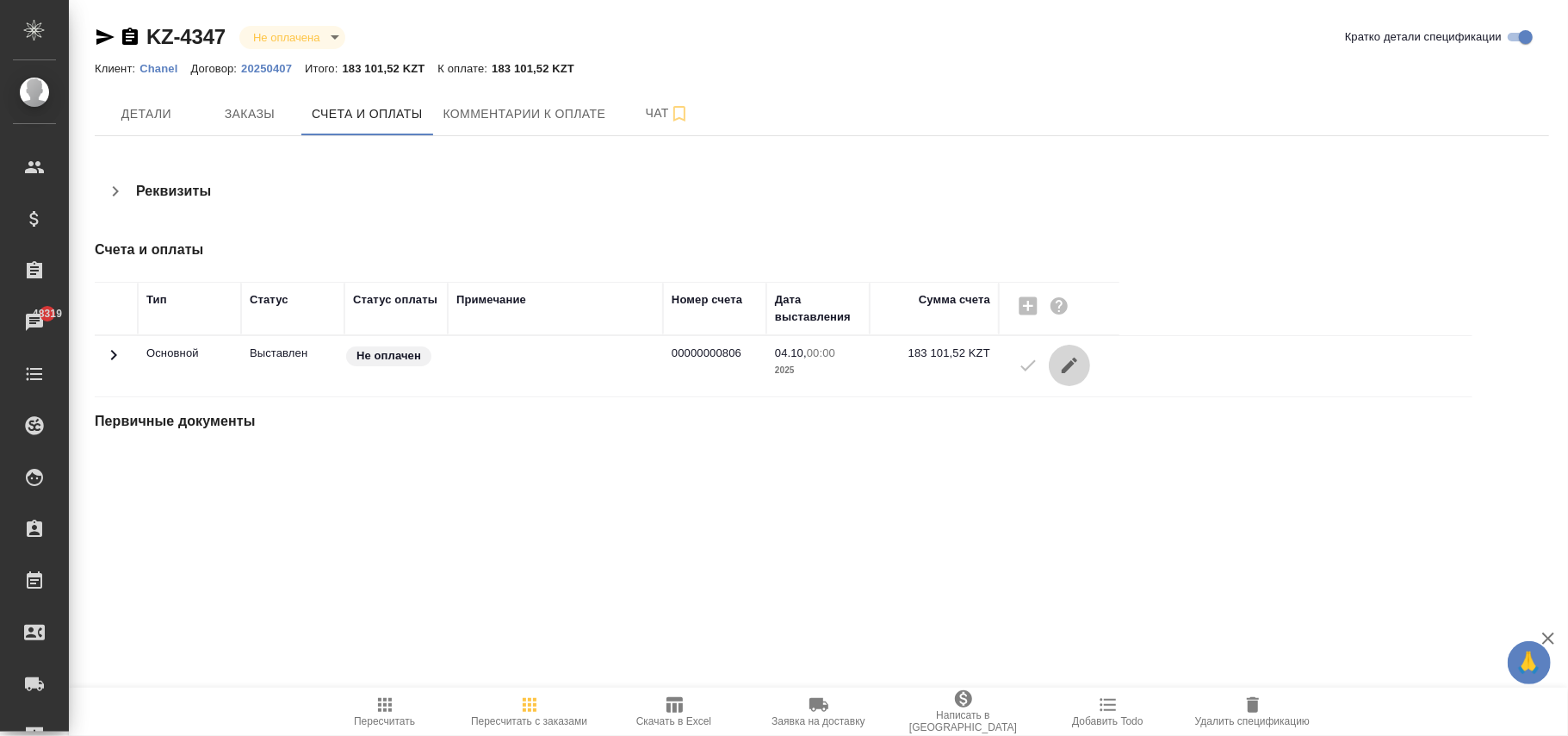
click at [1078, 367] on icon "button" at bounding box center [1069, 365] width 21 height 21
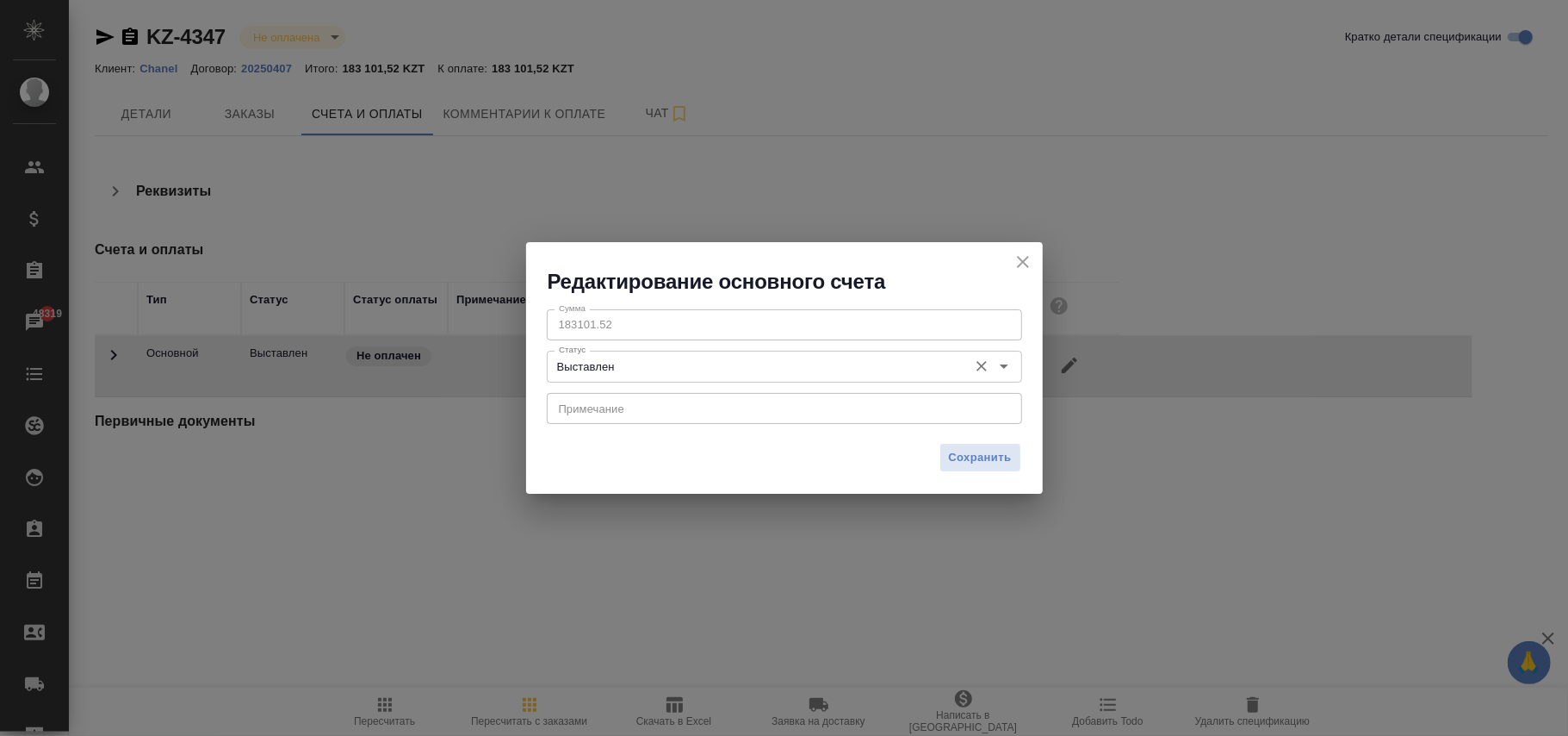
click at [920, 357] on input "Выставлен" at bounding box center [756, 366] width 407 height 21
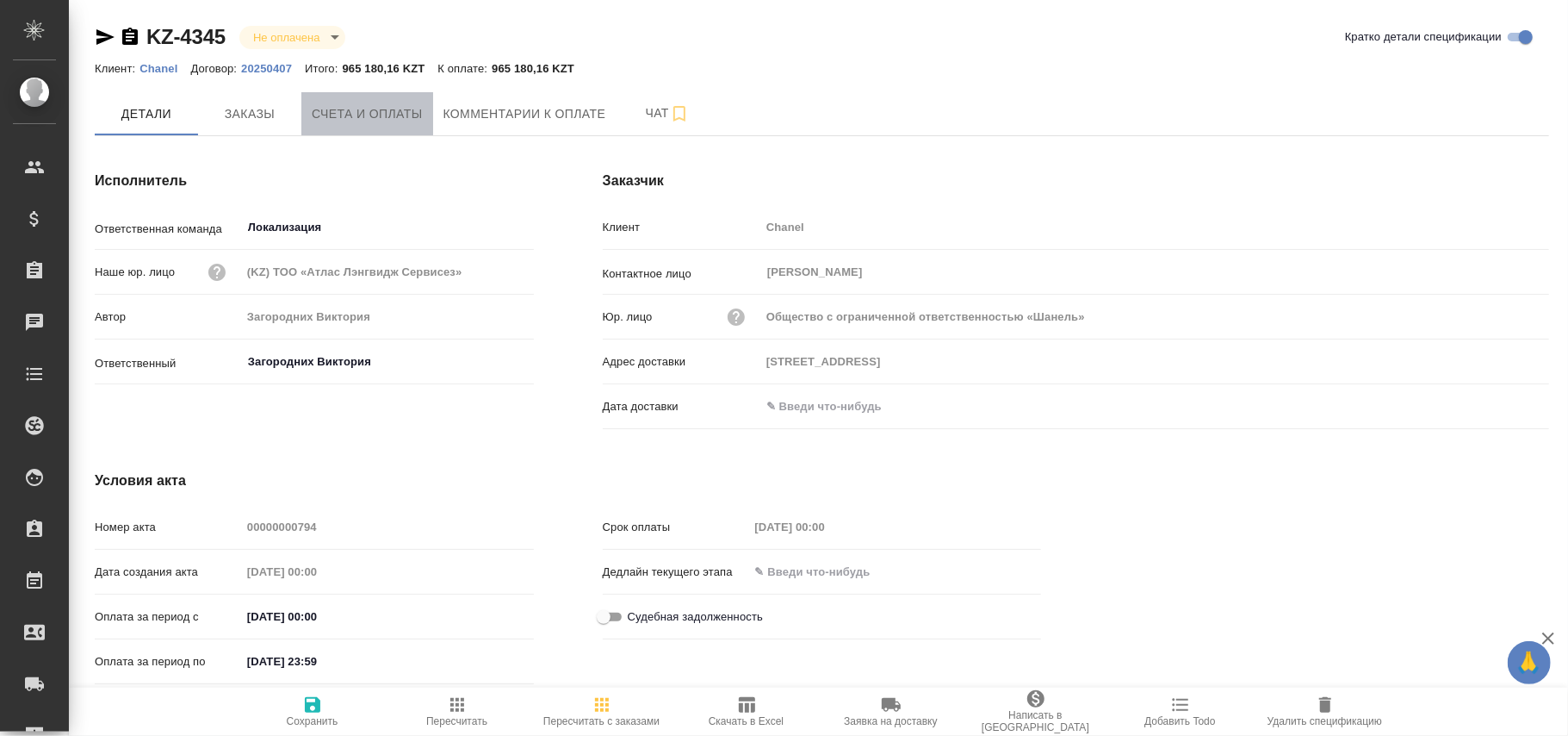
click at [387, 119] on span "Счета и оплаты" at bounding box center [367, 115] width 112 height 22
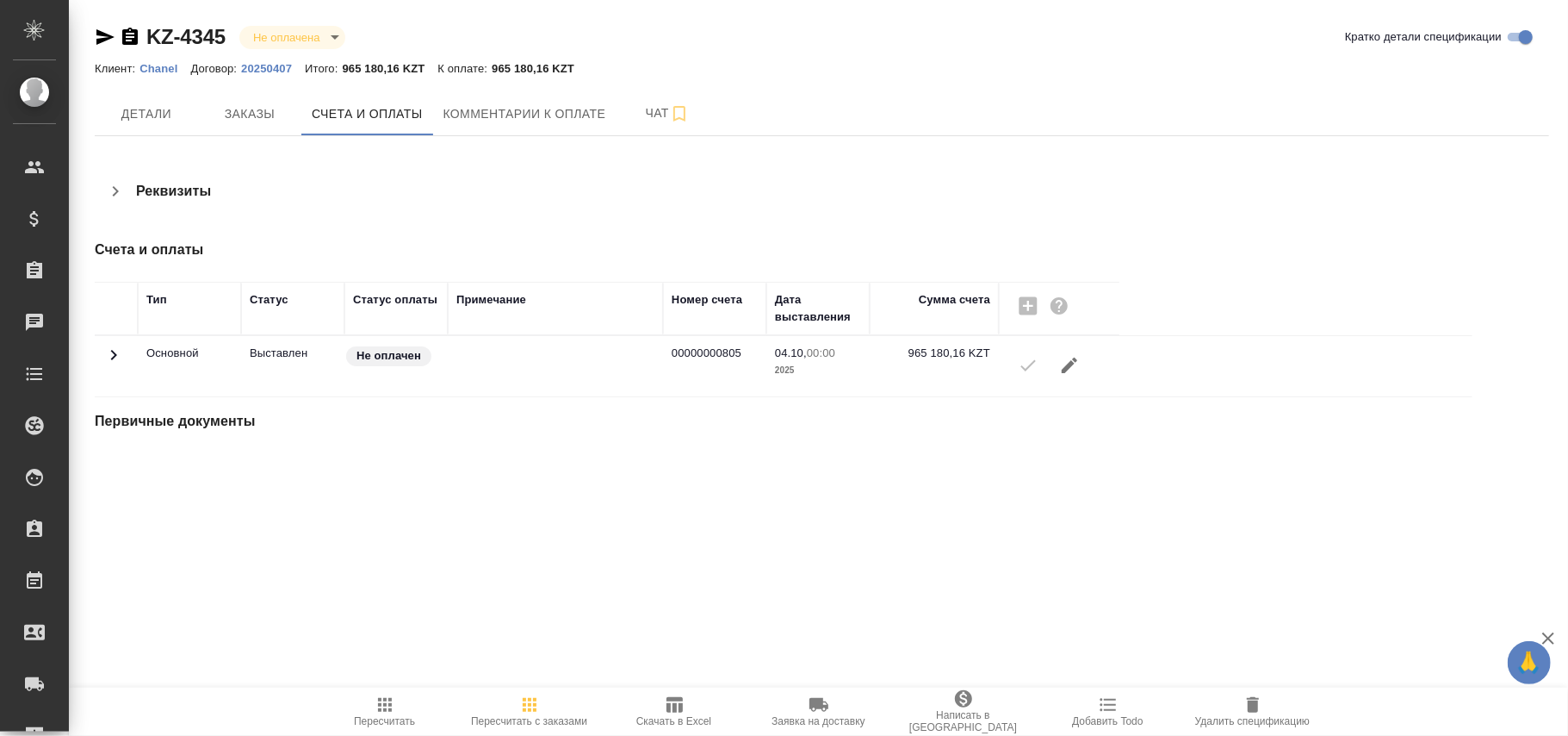
click at [156, 69] on p "Chanel" at bounding box center [164, 68] width 51 height 13
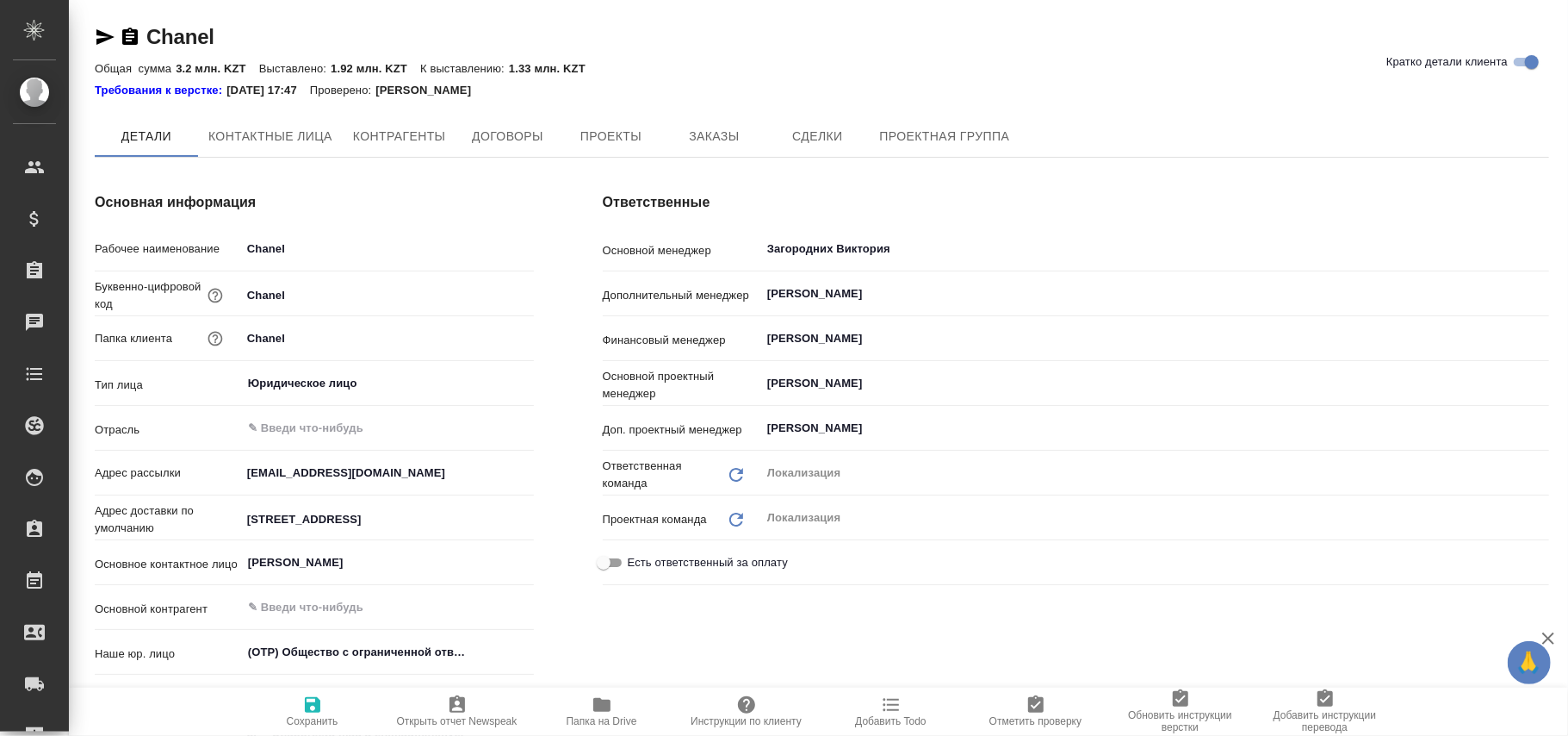
type textarea "x"
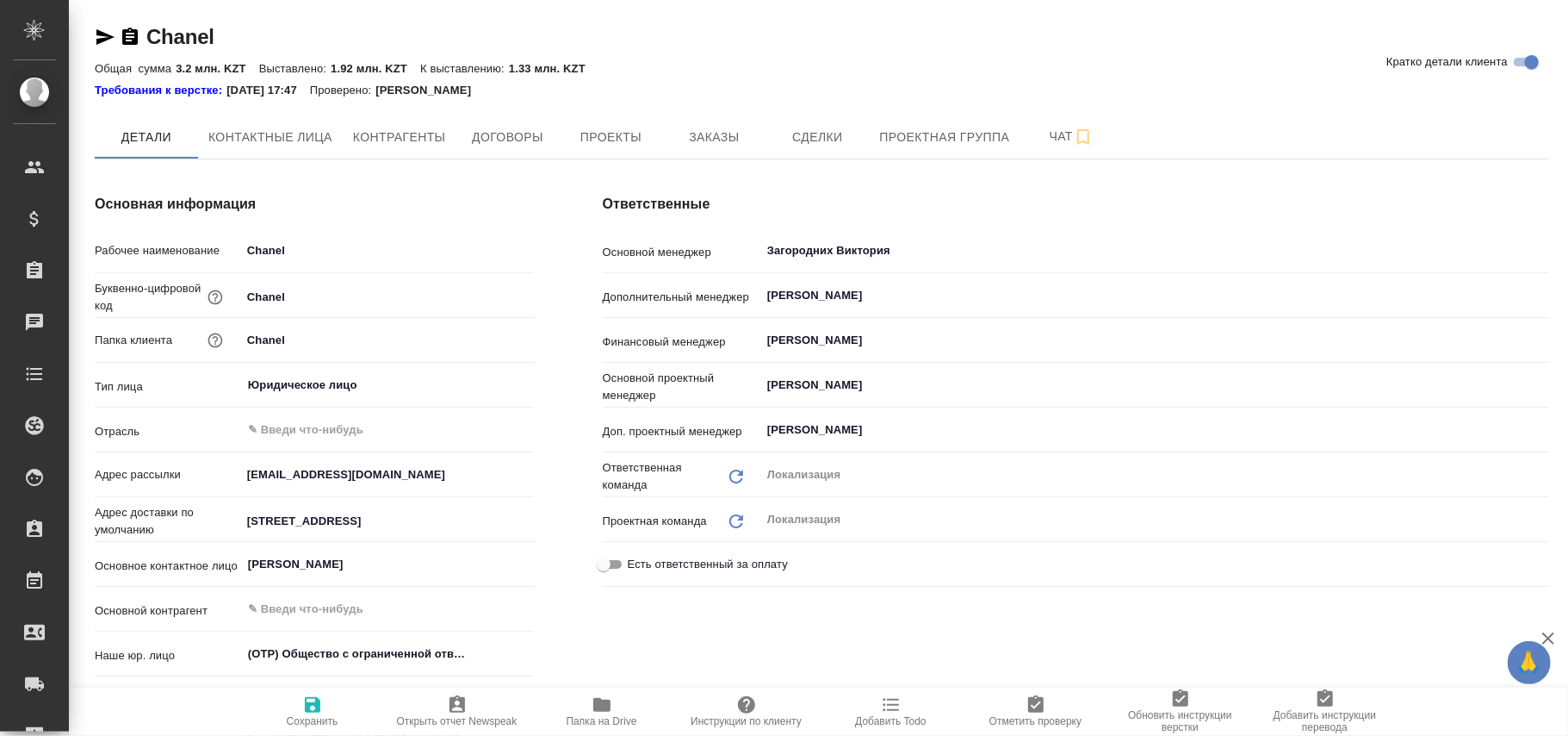
type textarea "x"
